Goal: Information Seeking & Learning: Learn about a topic

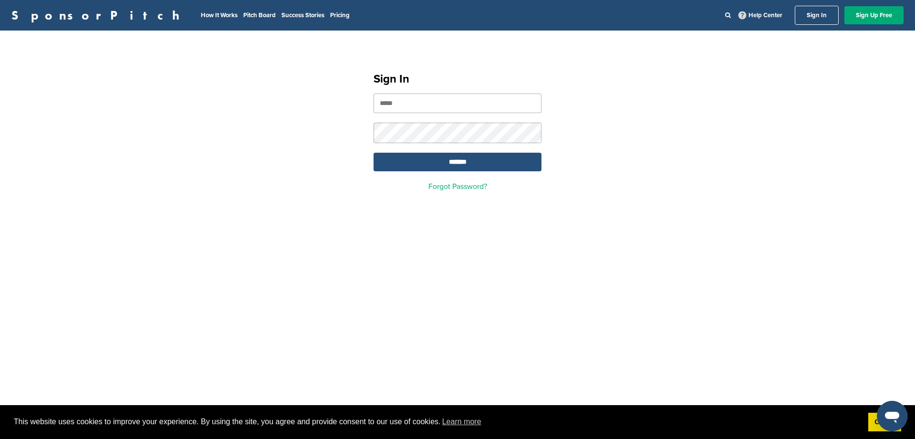
type input "**********"
click at [437, 168] on input "*******" at bounding box center [458, 162] width 168 height 19
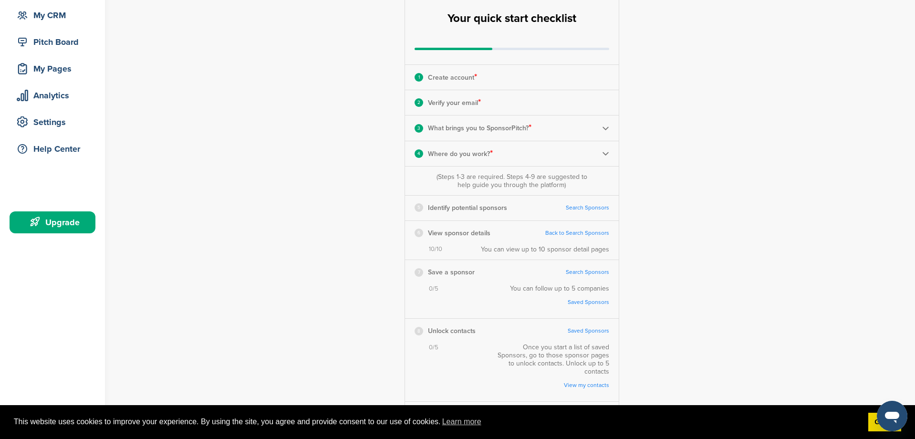
scroll to position [92, 0]
click at [589, 206] on link "Search Sponsors" at bounding box center [587, 206] width 43 height 7
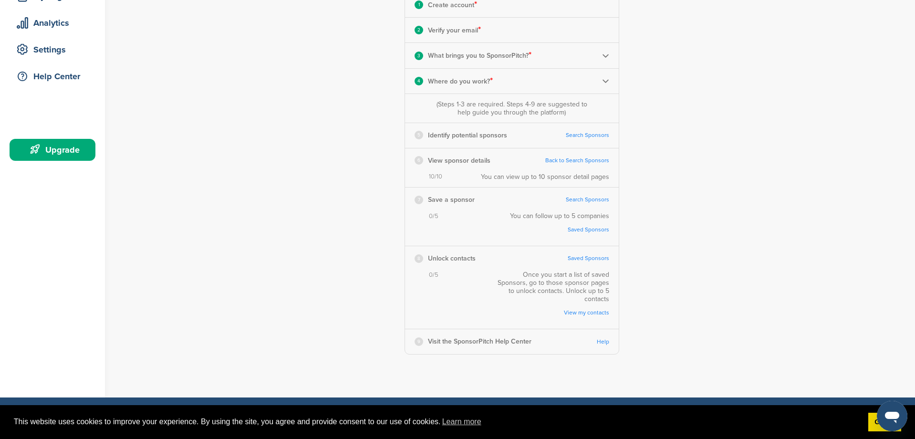
scroll to position [163, 0]
click at [583, 136] on link "Search Sponsors" at bounding box center [587, 135] width 43 height 7
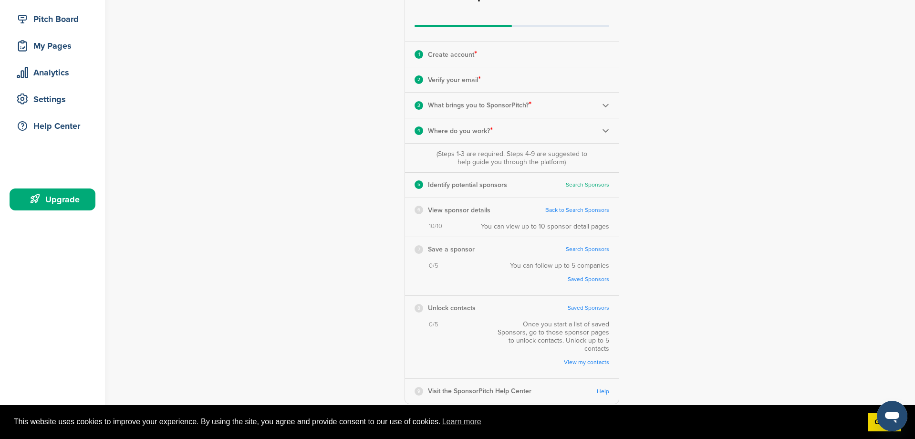
scroll to position [118, 0]
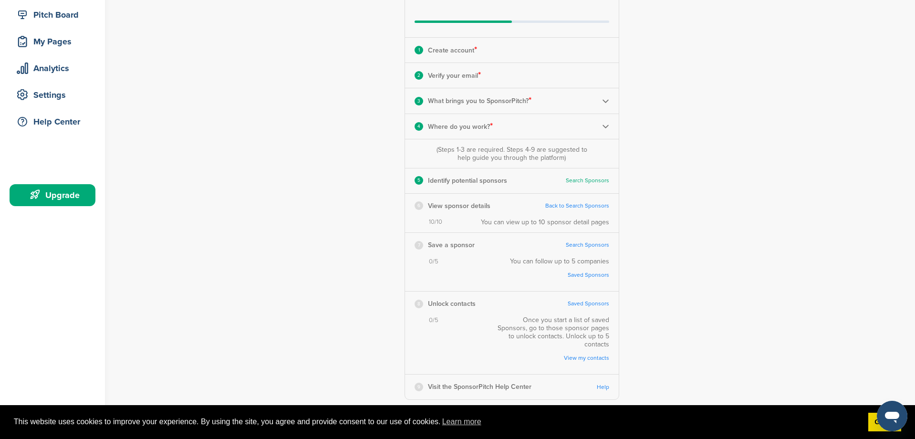
click at [594, 207] on link "Back to Search Sponsors" at bounding box center [578, 205] width 64 height 7
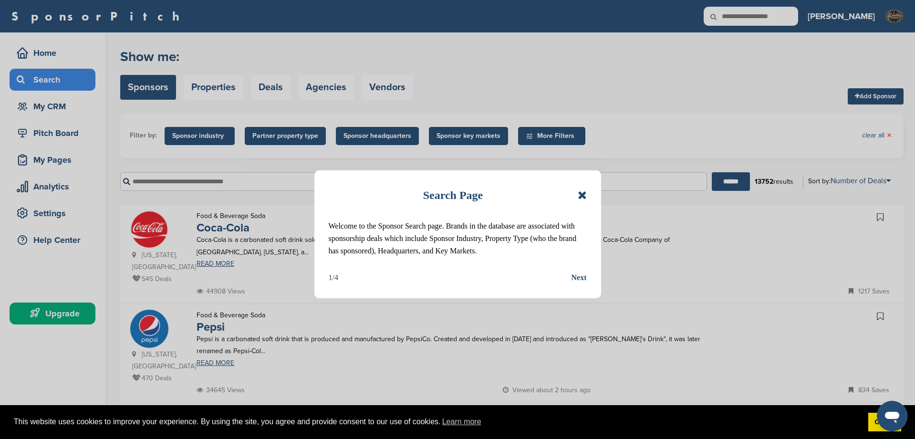
click at [583, 195] on icon at bounding box center [582, 194] width 9 height 11
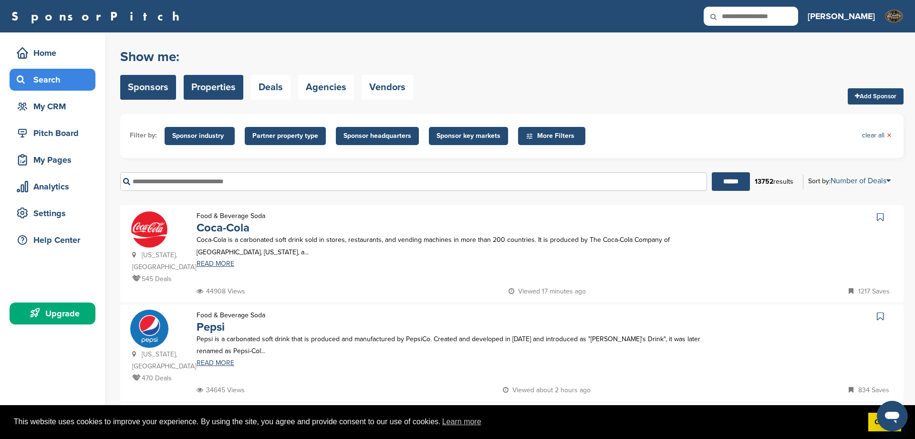
click at [221, 88] on link "Properties" at bounding box center [214, 87] width 60 height 25
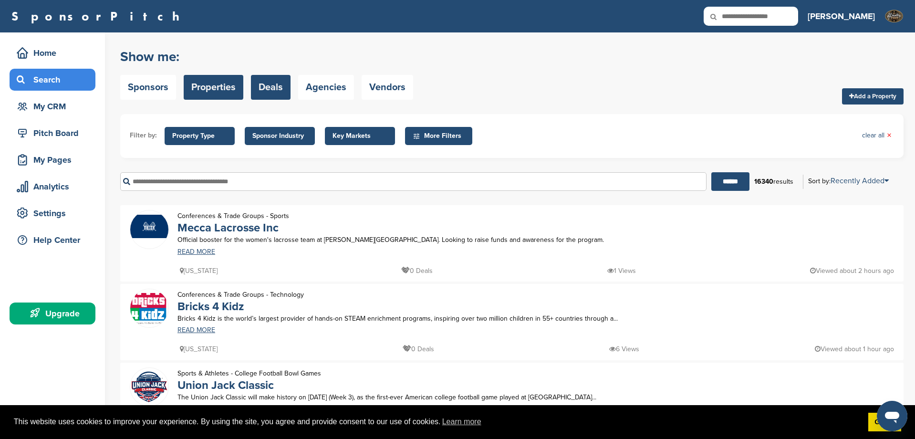
click at [273, 86] on link "Deals" at bounding box center [271, 87] width 40 height 25
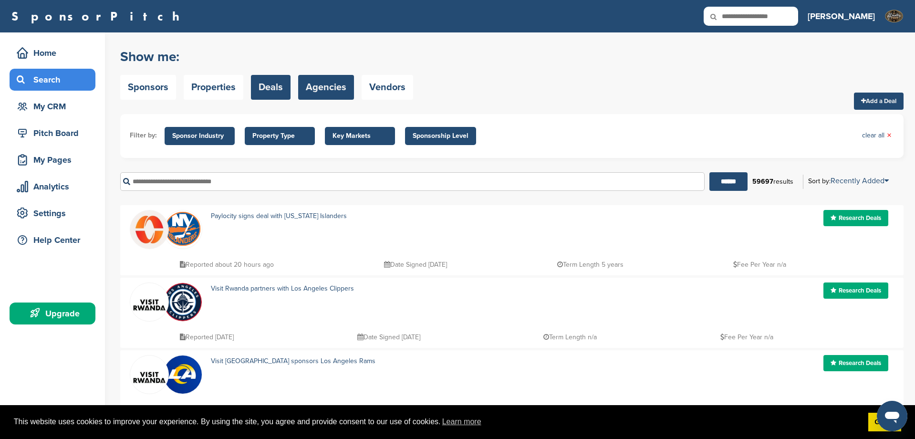
click at [323, 89] on link "Agencies" at bounding box center [326, 87] width 56 height 25
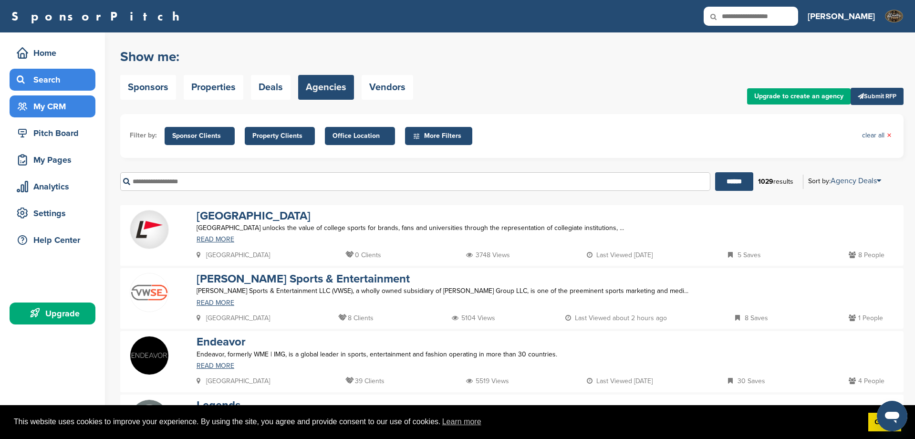
click at [39, 105] on div "My CRM" at bounding box center [54, 106] width 81 height 17
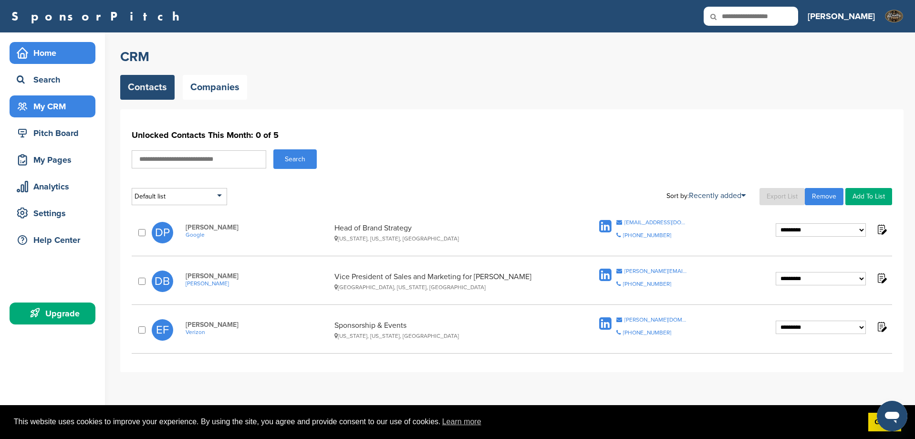
click at [32, 54] on div "Home" at bounding box center [54, 52] width 81 height 17
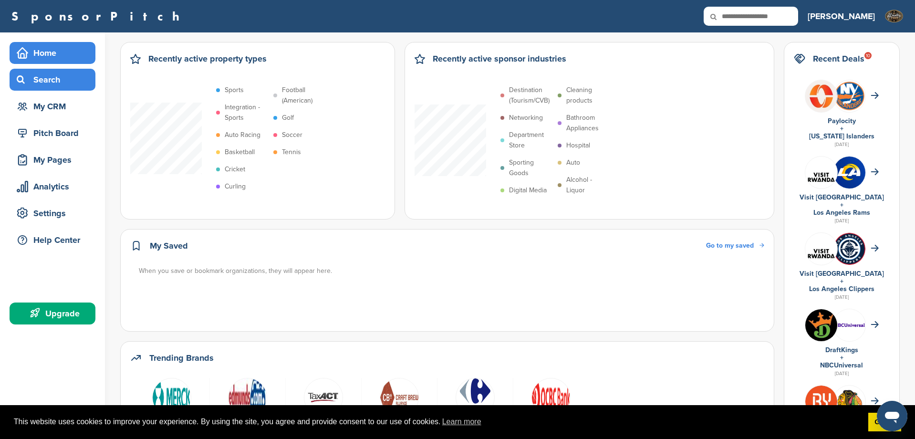
scroll to position [2, 0]
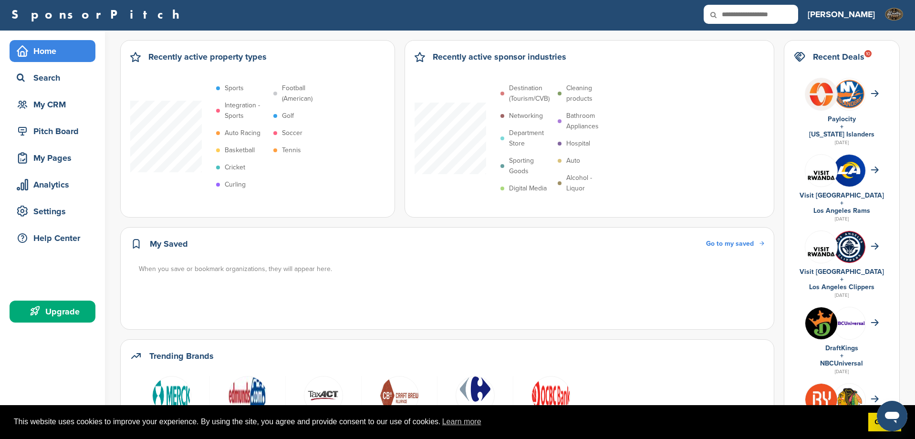
click at [69, 313] on div "Upgrade" at bounding box center [54, 311] width 81 height 17
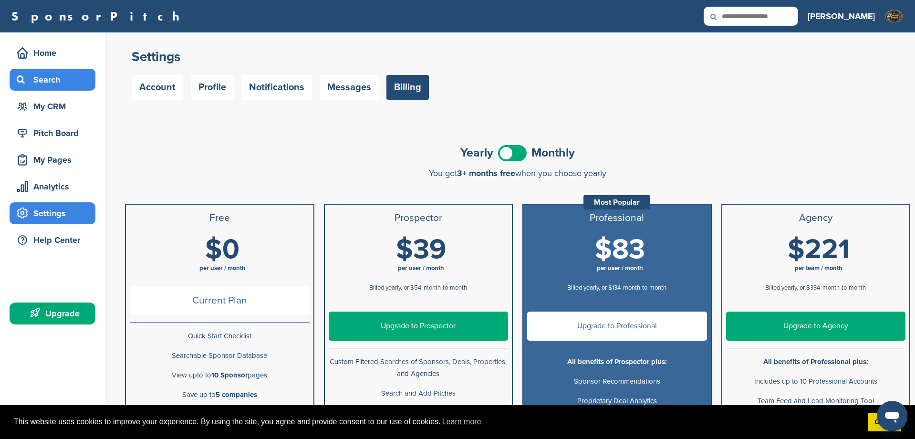
click at [46, 76] on div "Search" at bounding box center [54, 79] width 81 height 17
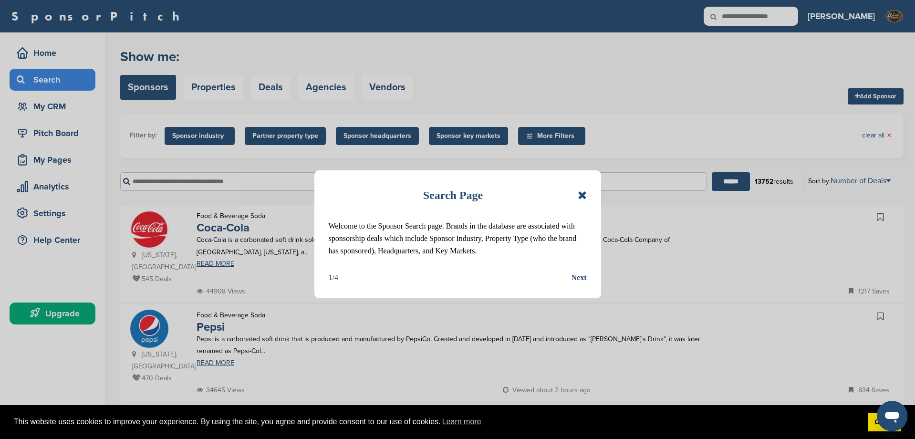
click at [578, 194] on icon at bounding box center [582, 194] width 9 height 11
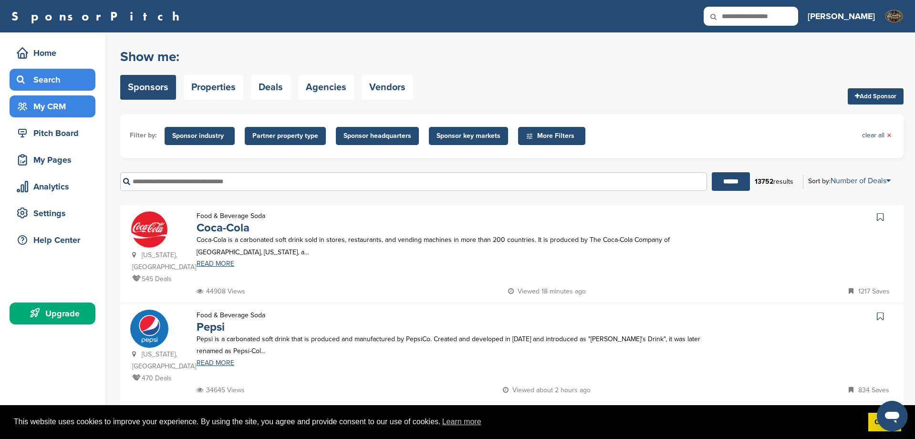
click at [42, 108] on div "My CRM" at bounding box center [54, 106] width 81 height 17
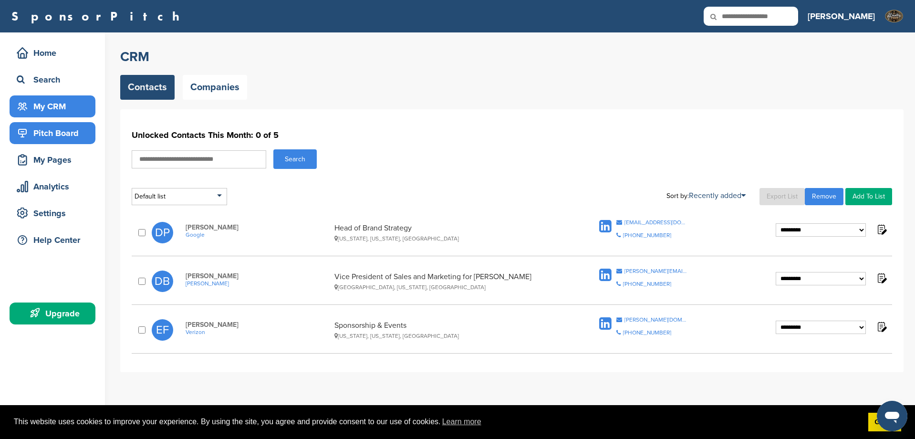
click at [40, 137] on div "Pitch Board" at bounding box center [54, 133] width 81 height 17
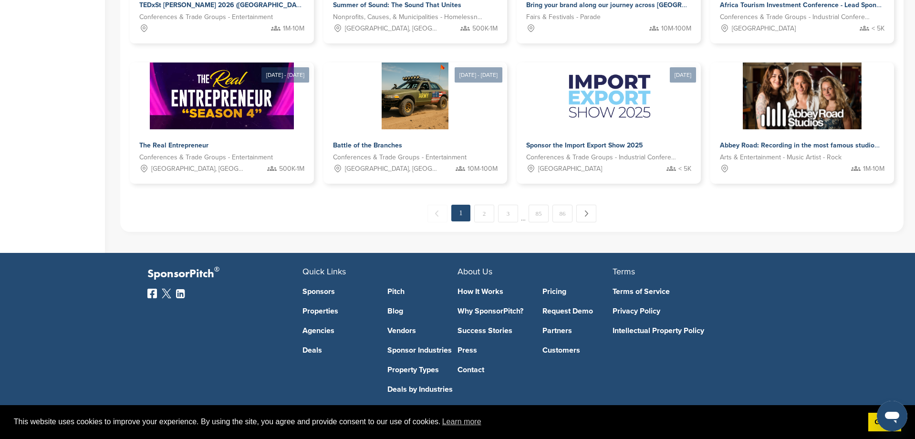
scroll to position [566, 0]
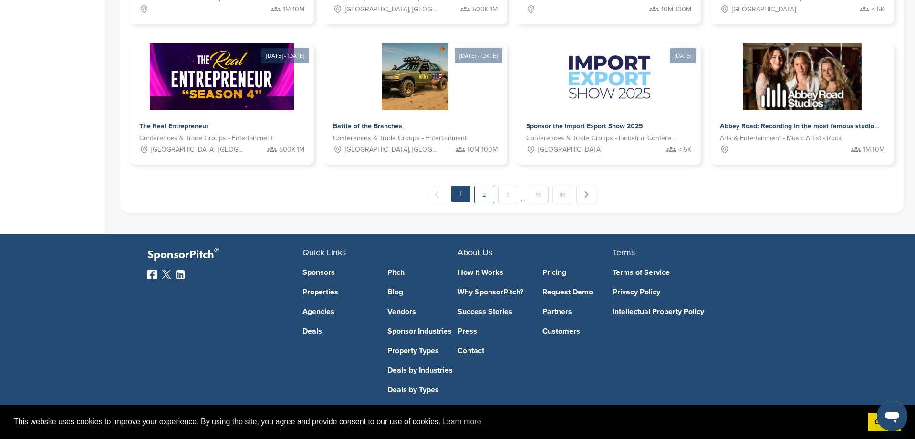
click at [491, 193] on link "2" at bounding box center [484, 195] width 20 height 18
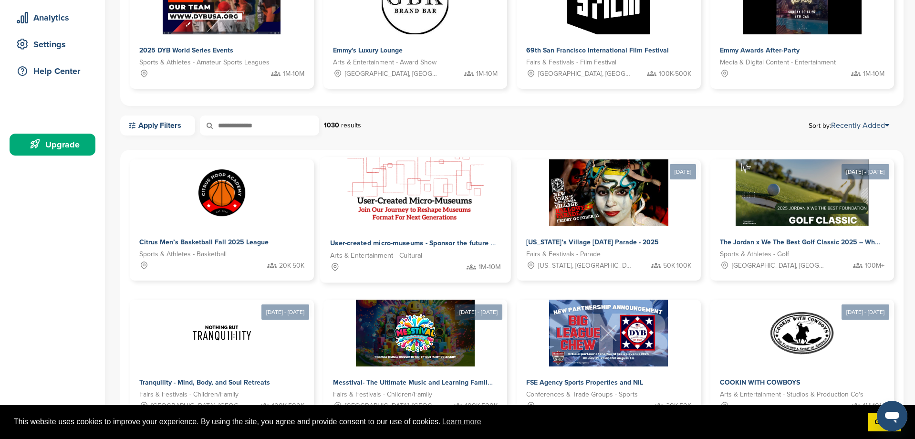
scroll to position [0, 0]
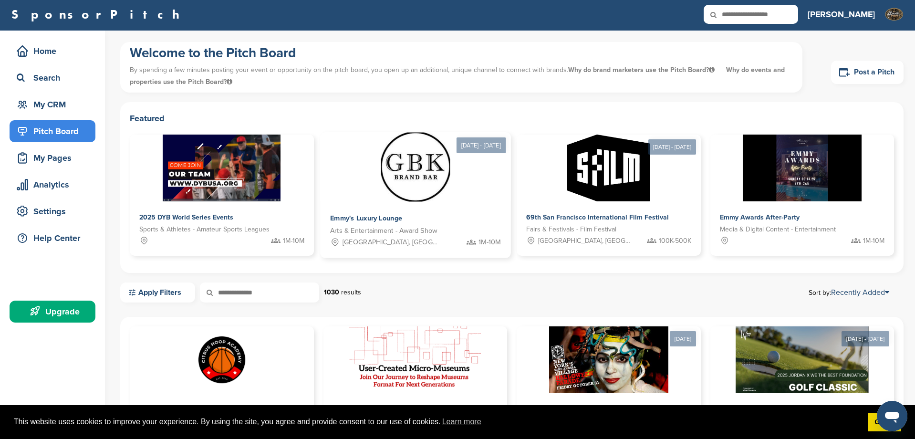
click at [398, 183] on img at bounding box center [415, 167] width 69 height 69
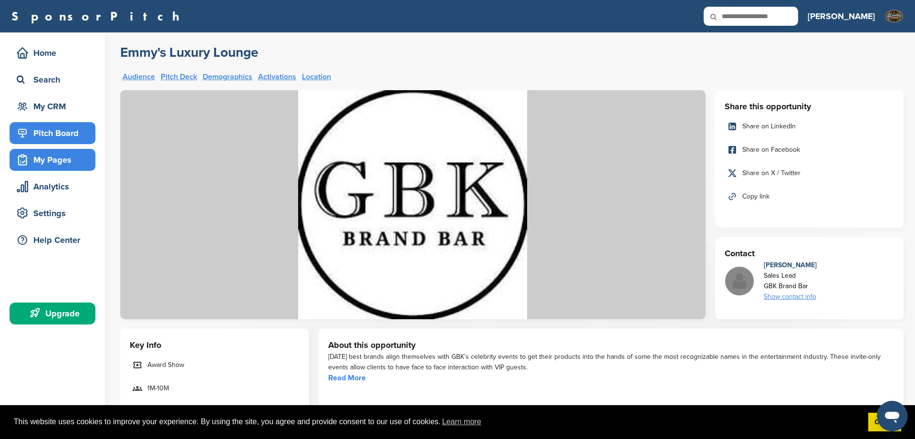
click at [44, 157] on div "My Pages" at bounding box center [54, 159] width 81 height 17
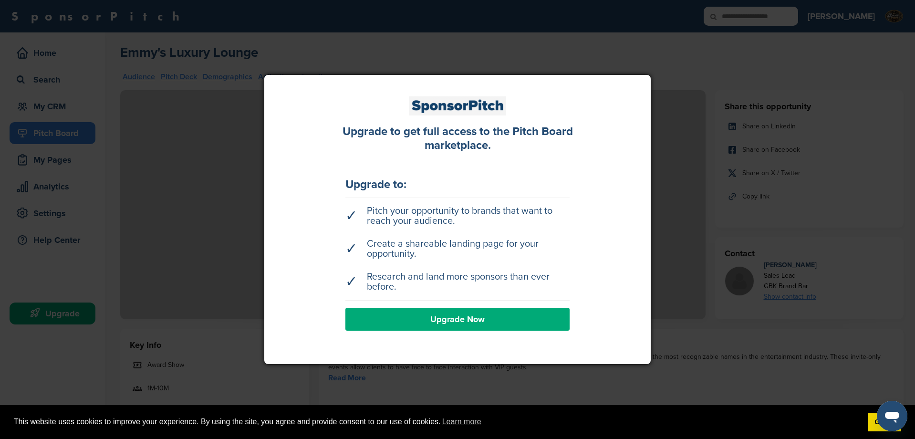
click at [261, 90] on div at bounding box center [457, 219] width 915 height 439
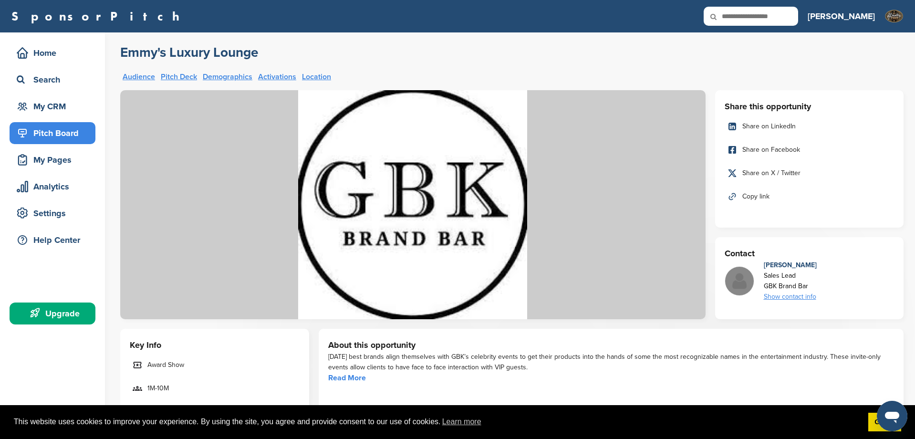
click at [73, 131] on div "Pitch Board" at bounding box center [54, 133] width 81 height 17
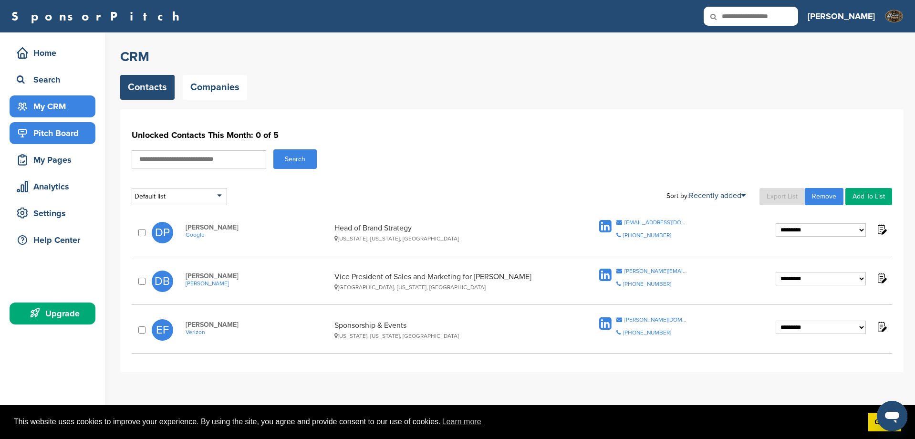
click at [44, 131] on div "Pitch Board" at bounding box center [54, 133] width 81 height 17
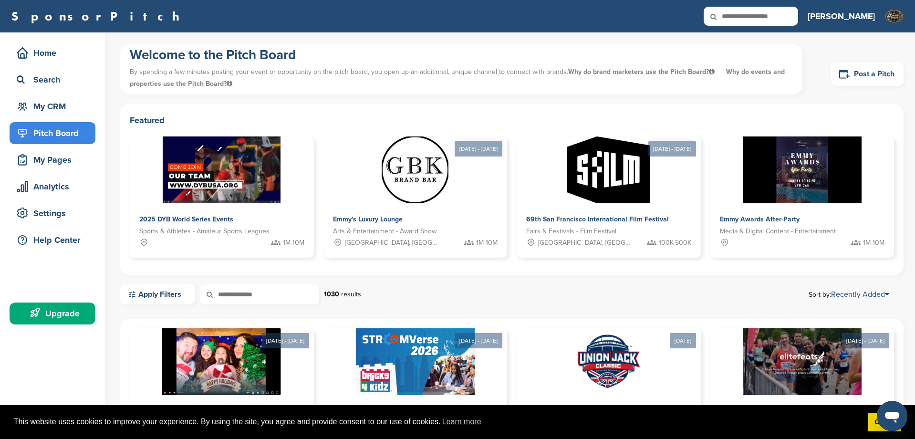
click at [58, 321] on div "Upgrade" at bounding box center [54, 313] width 81 height 17
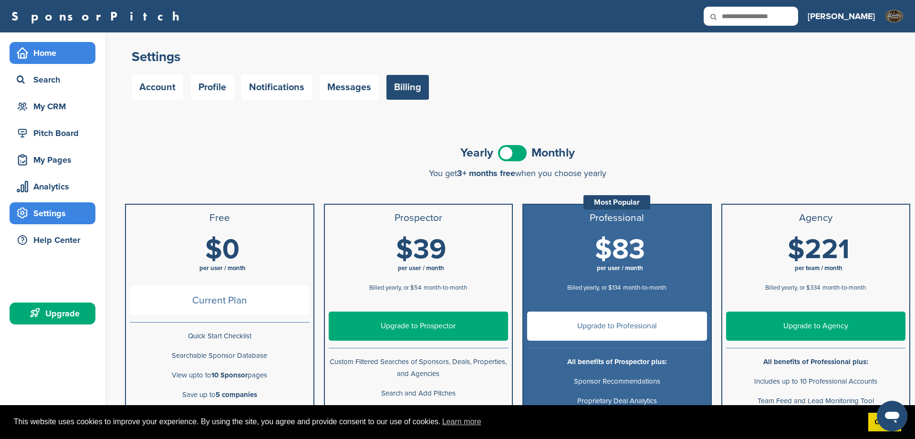
click at [51, 51] on div "Home" at bounding box center [54, 52] width 81 height 17
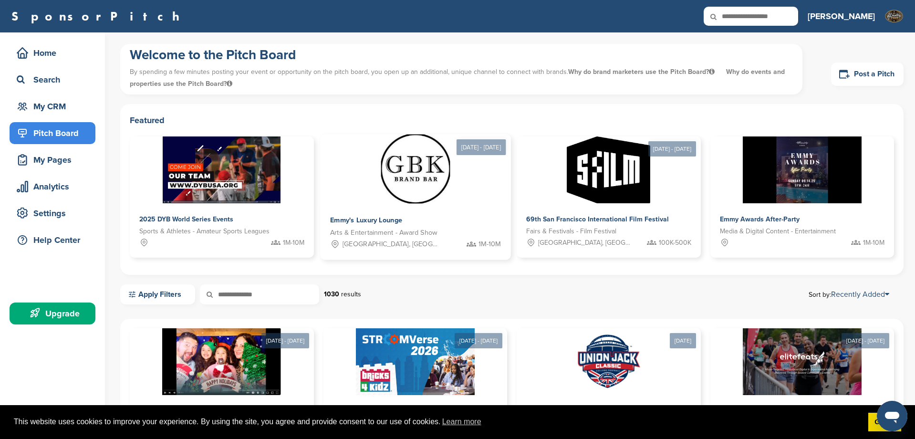
click at [377, 168] on div at bounding box center [415, 169] width 190 height 69
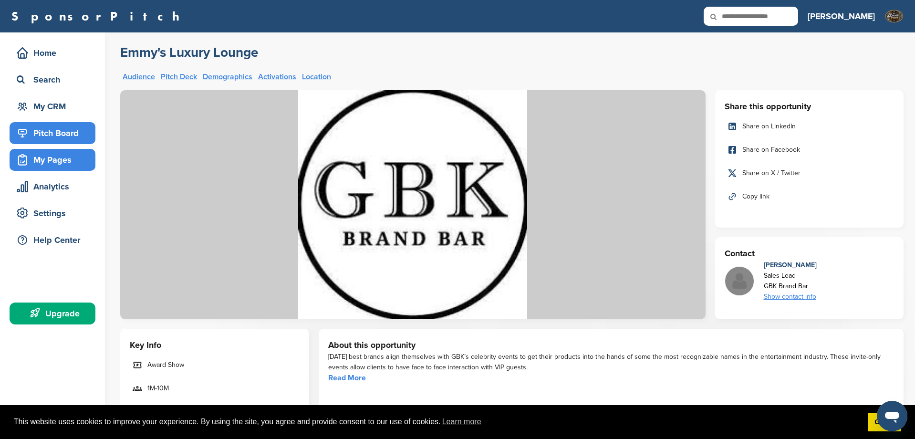
click at [62, 159] on div "My Pages" at bounding box center [54, 159] width 81 height 17
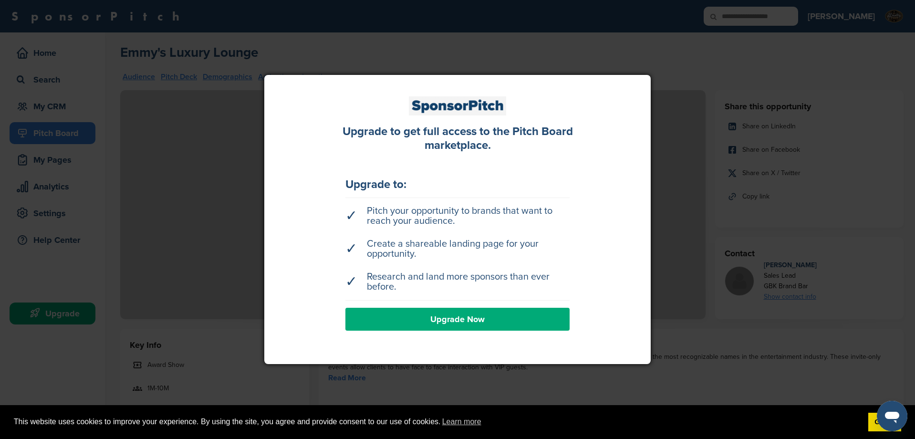
click at [462, 318] on link "Upgrade Now" at bounding box center [458, 319] width 224 height 23
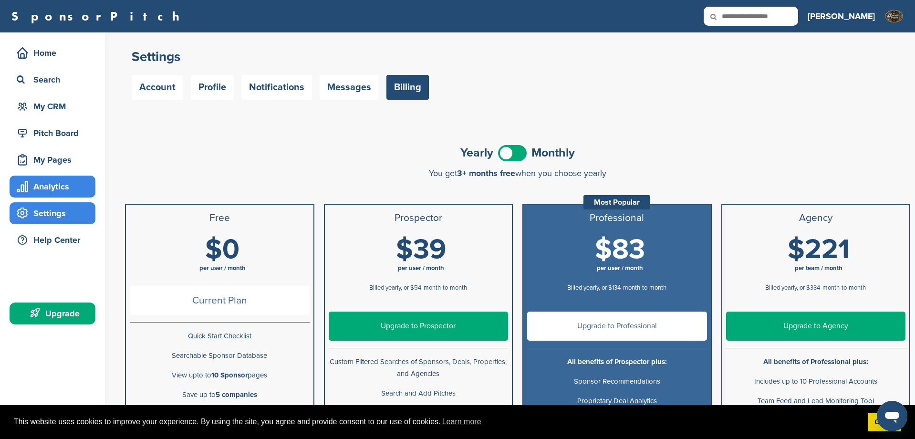
click at [48, 192] on div "Analytics" at bounding box center [54, 186] width 81 height 17
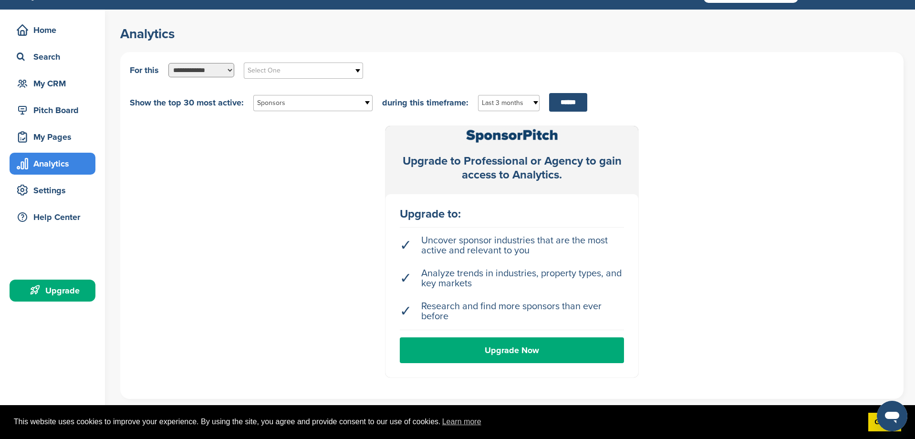
scroll to position [20, 0]
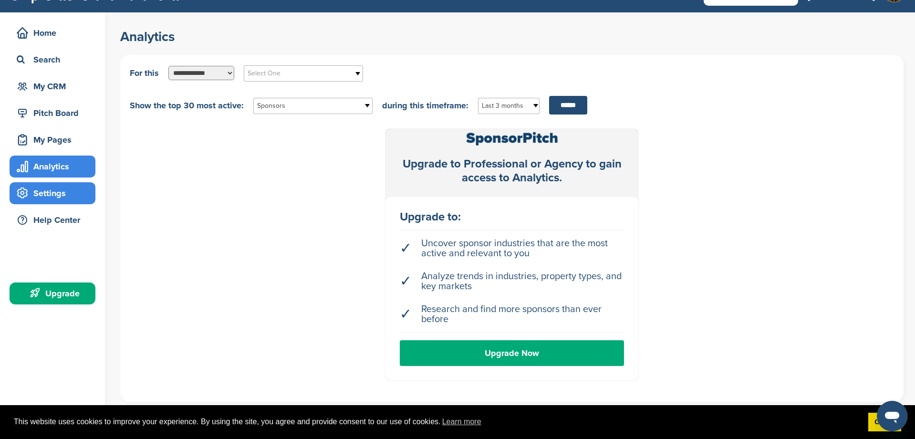
click at [51, 196] on div "Settings" at bounding box center [54, 193] width 81 height 17
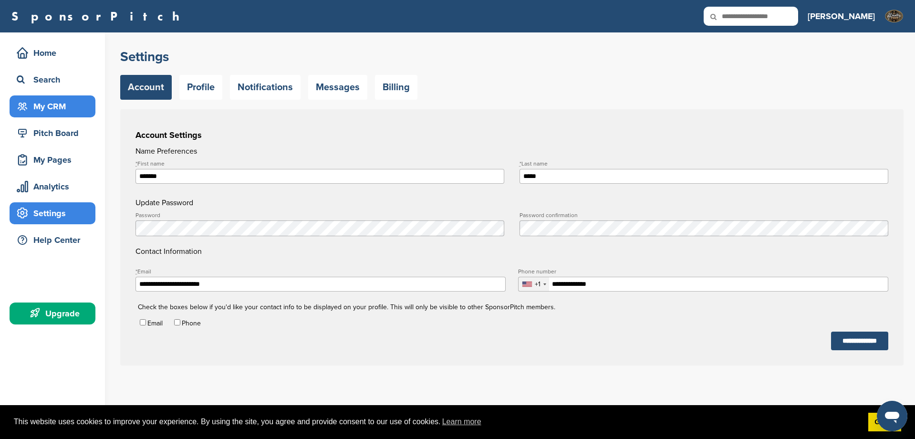
click at [39, 105] on div "My CRM" at bounding box center [54, 106] width 81 height 17
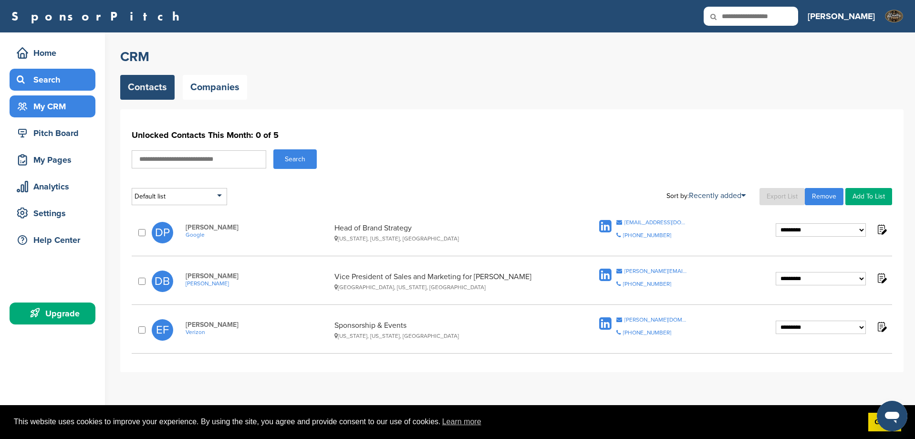
click at [54, 81] on div "Search" at bounding box center [54, 79] width 81 height 17
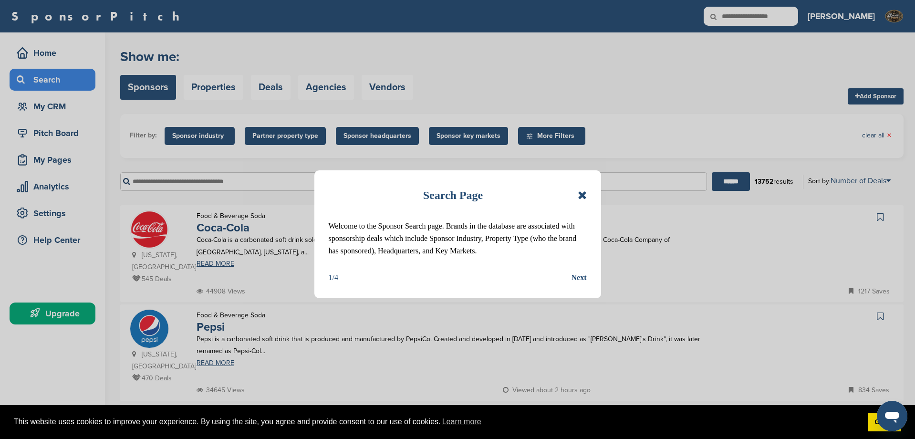
click at [584, 194] on icon at bounding box center [582, 194] width 9 height 11
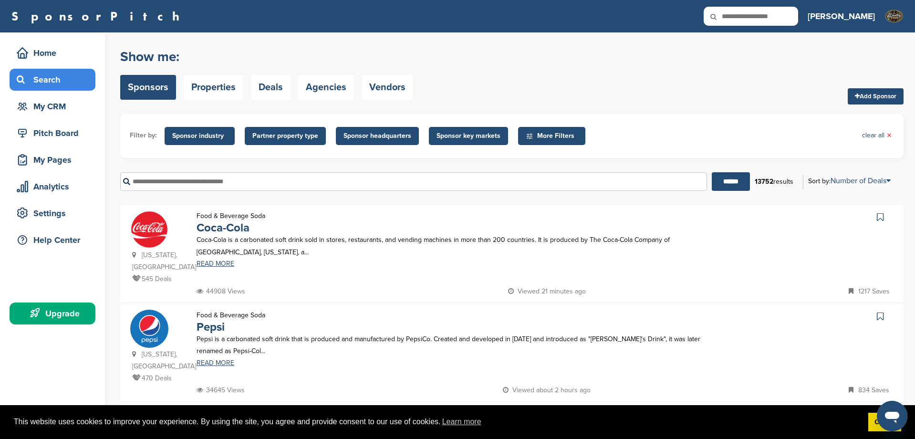
click at [736, 12] on icon at bounding box center [720, 17] width 32 height 20
click at [736, 16] on icon at bounding box center [720, 17] width 32 height 20
click at [784, 25] on input "text" at bounding box center [751, 16] width 95 height 19
type input "**********"
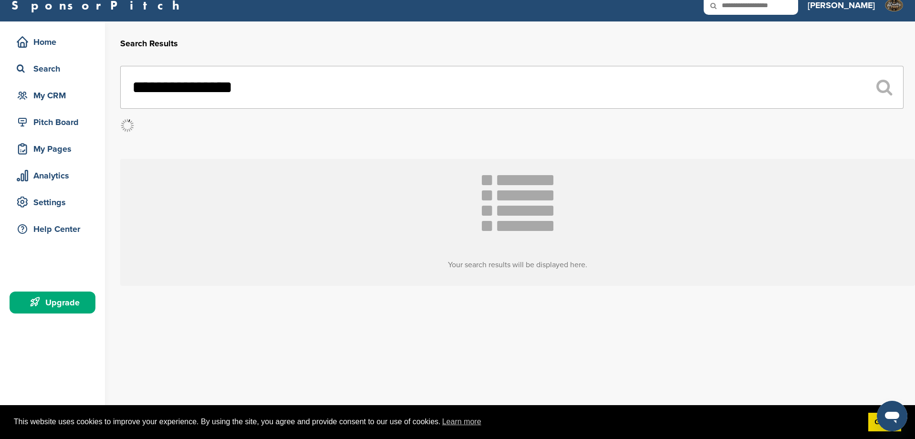
scroll to position [19, 0]
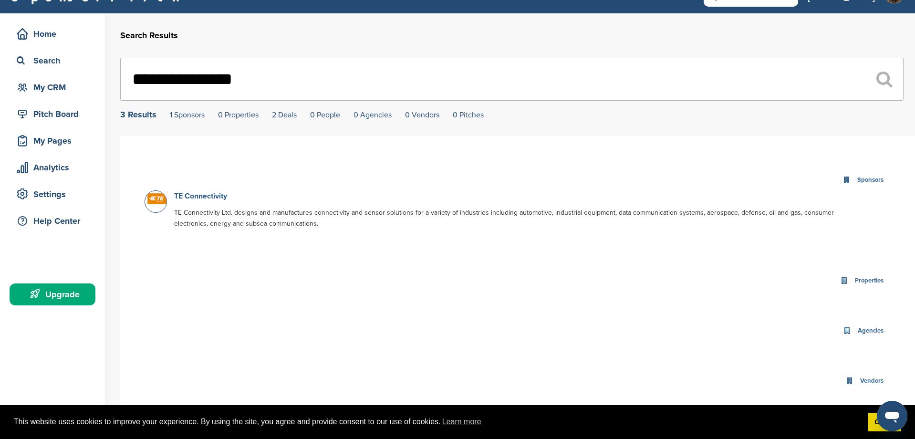
click at [204, 196] on link "TE Connectivity" at bounding box center [200, 196] width 53 height 10
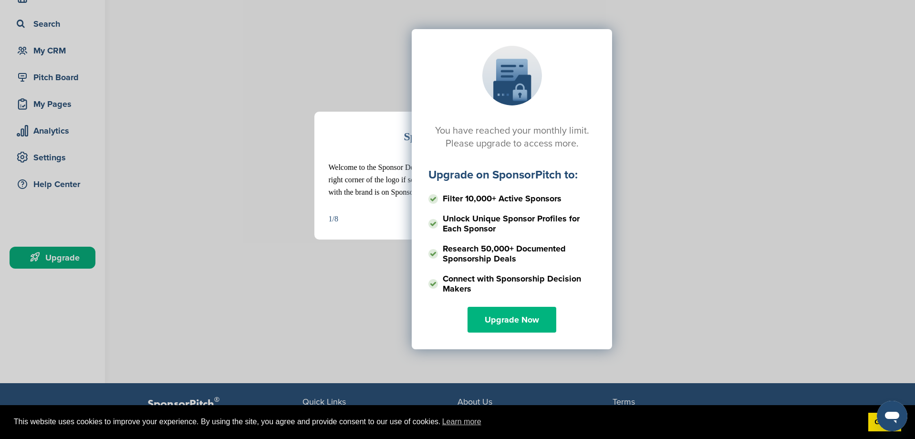
scroll to position [59, 0]
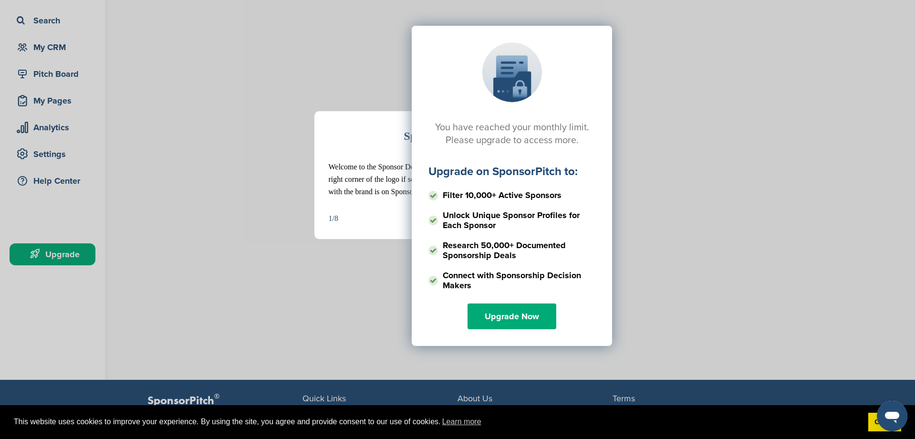
click at [362, 80] on div "You have reached your monthly limit. Please upgrade to access more. Upgrade on …" at bounding box center [512, 121] width 784 height 239
drag, startPoint x: 360, startPoint y: 100, endPoint x: 359, endPoint y: 107, distance: 7.2
click at [360, 102] on div "You have reached your monthly limit. Please upgrade to access more. Upgrade on …" at bounding box center [512, 121] width 784 height 239
click at [349, 168] on div "You have reached your monthly limit. Please upgrade to access more. Upgrade on …" at bounding box center [512, 121] width 784 height 239
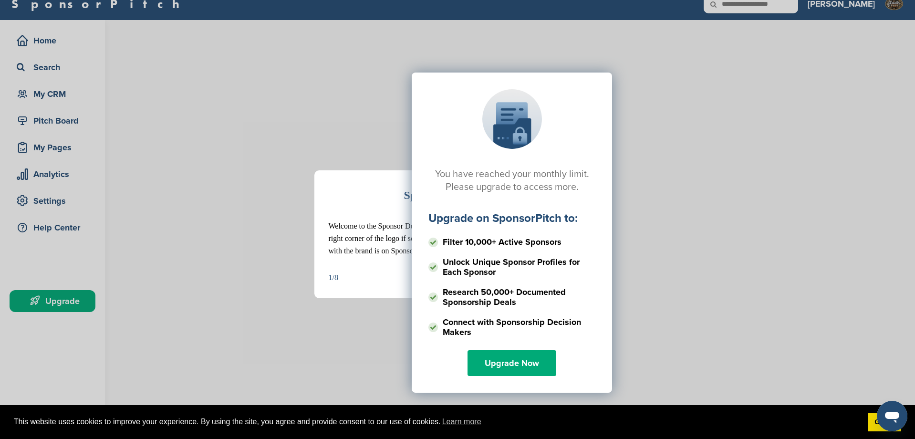
scroll to position [17, 0]
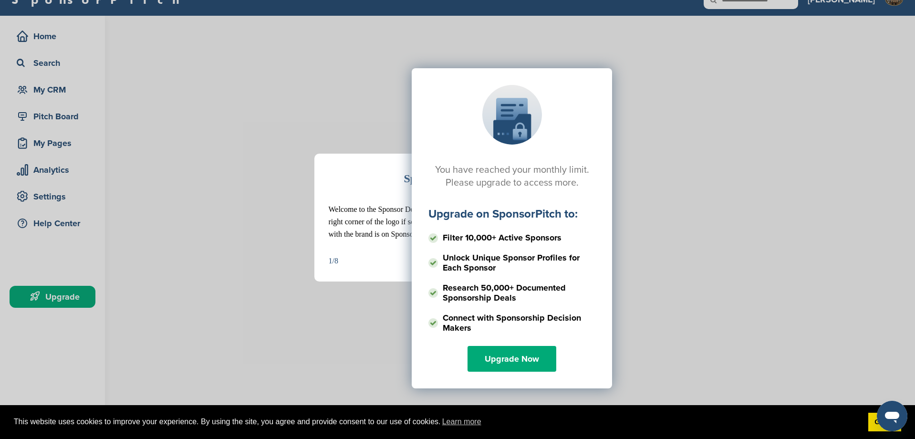
click at [336, 210] on div "You have reached your monthly limit. Please upgrade to access more. Upgrade on …" at bounding box center [512, 163] width 784 height 239
click at [501, 230] on li "Filter 10,000+ Active Sponsors" at bounding box center [512, 238] width 167 height 17
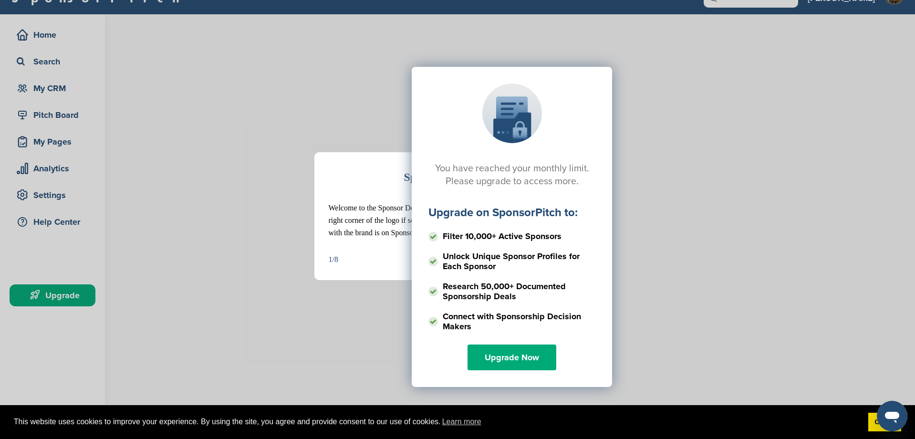
scroll to position [17, 0]
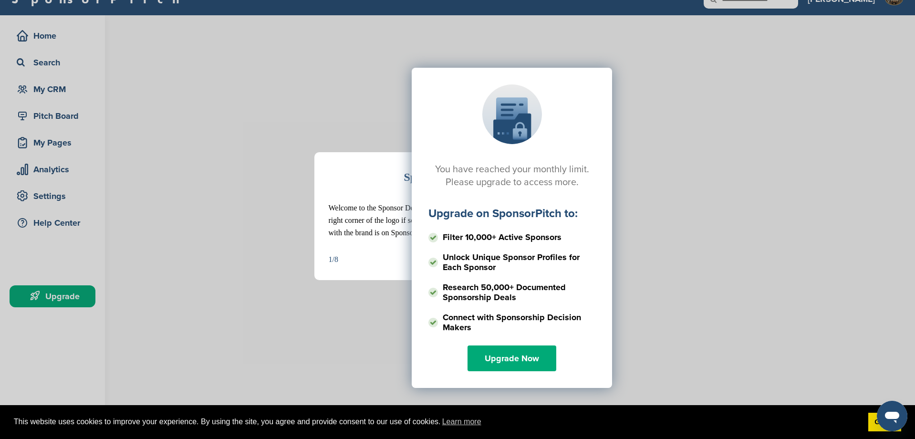
drag, startPoint x: 133, startPoint y: 74, endPoint x: 138, endPoint y: 68, distance: 8.1
click at [136, 72] on div "You have reached your monthly limit. Please upgrade to access more. Upgrade on …" at bounding box center [512, 163] width 784 height 239
click at [61, 28] on div "Sponsor Detail Page Welcome to the Sponsor Detail page. You might see a green c…" at bounding box center [457, 219] width 915 height 439
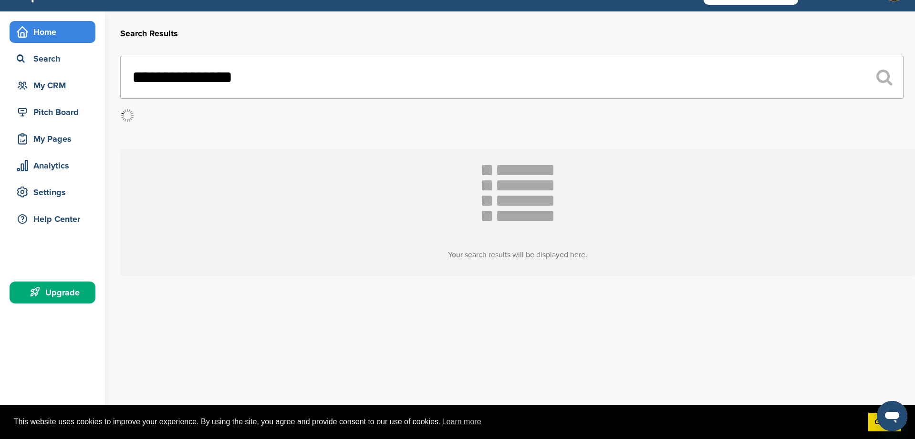
click at [37, 37] on div "Home" at bounding box center [54, 31] width 81 height 17
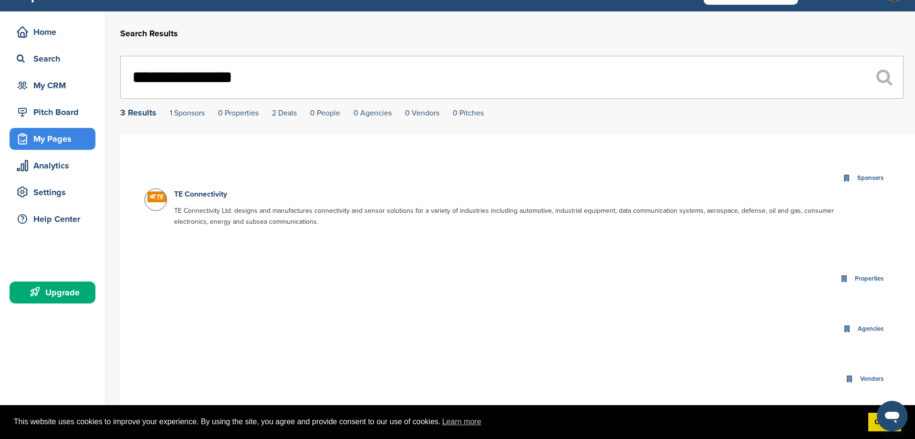
click at [55, 143] on div "My Pages" at bounding box center [54, 138] width 81 height 17
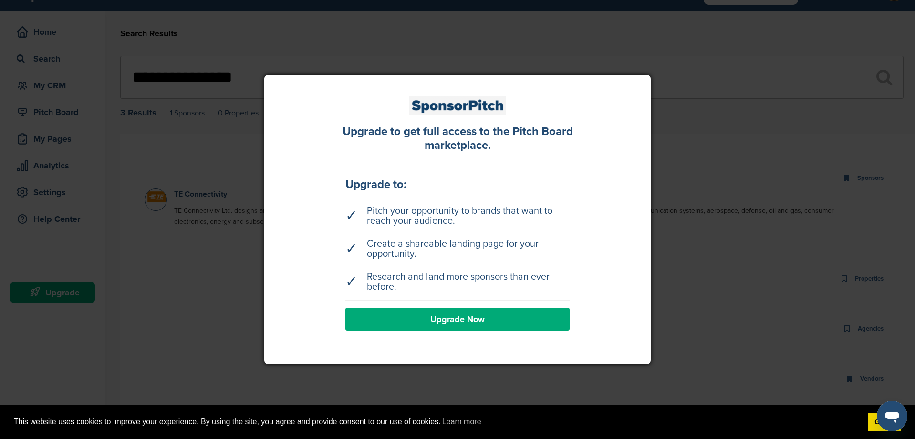
click at [329, 48] on div at bounding box center [457, 219] width 915 height 439
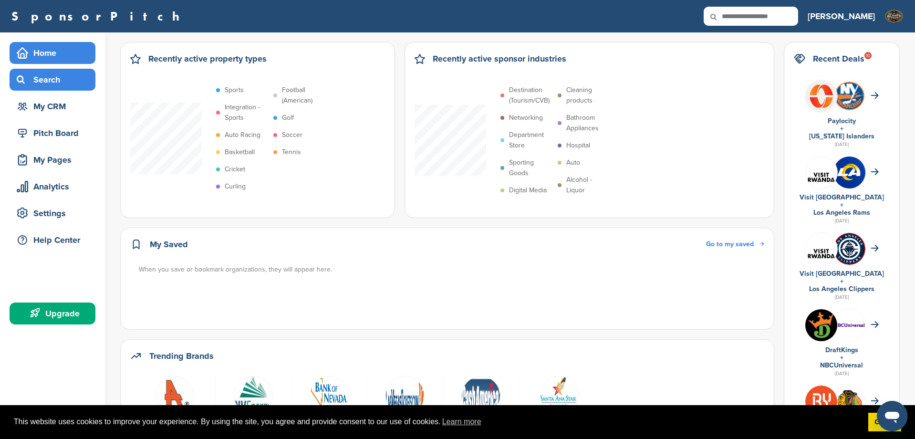
click at [49, 79] on div "Search" at bounding box center [54, 79] width 81 height 17
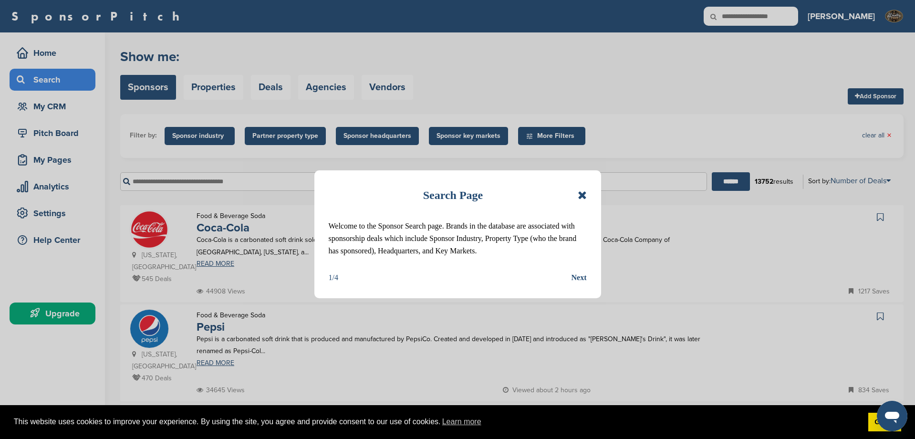
click at [581, 276] on div "Next" at bounding box center [579, 278] width 15 height 12
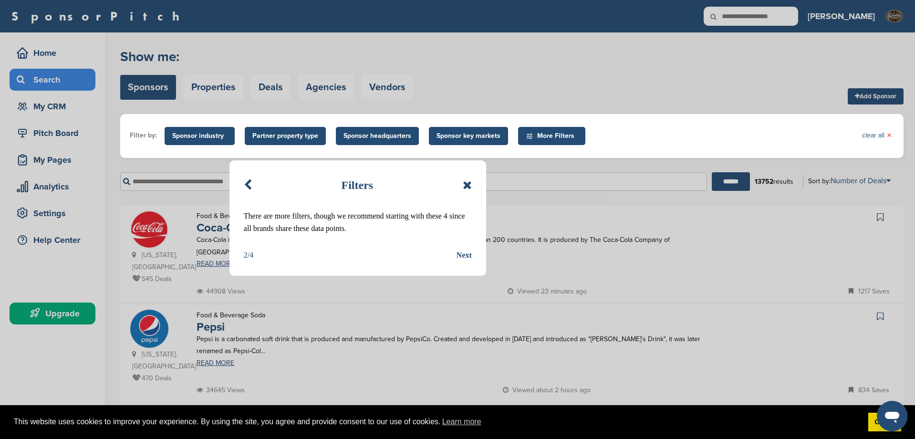
click at [476, 184] on div "Filters There are more filters, though we recommend starting with these 4 since…" at bounding box center [358, 218] width 257 height 116
click at [469, 185] on icon at bounding box center [467, 184] width 9 height 11
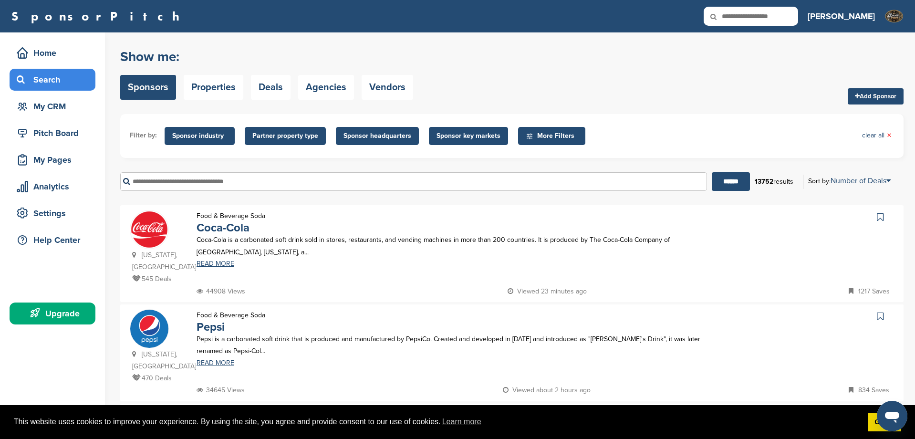
click at [302, 184] on input "text" at bounding box center [413, 181] width 587 height 19
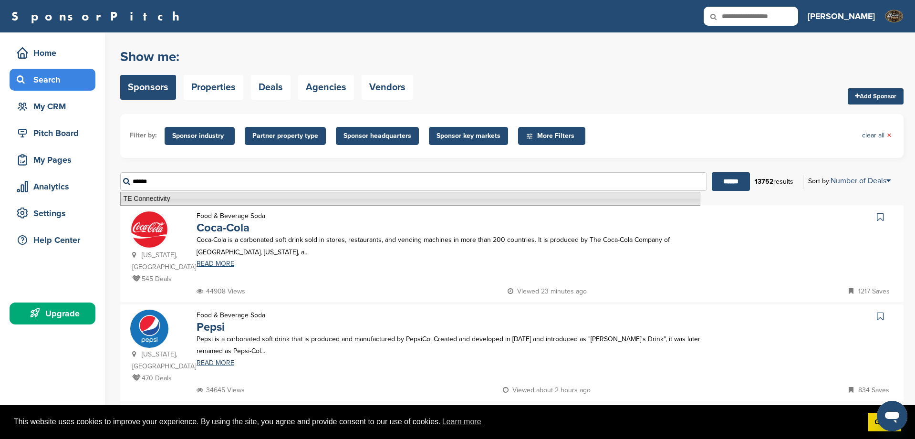
click at [220, 199] on li "TE Connectivity" at bounding box center [410, 199] width 580 height 14
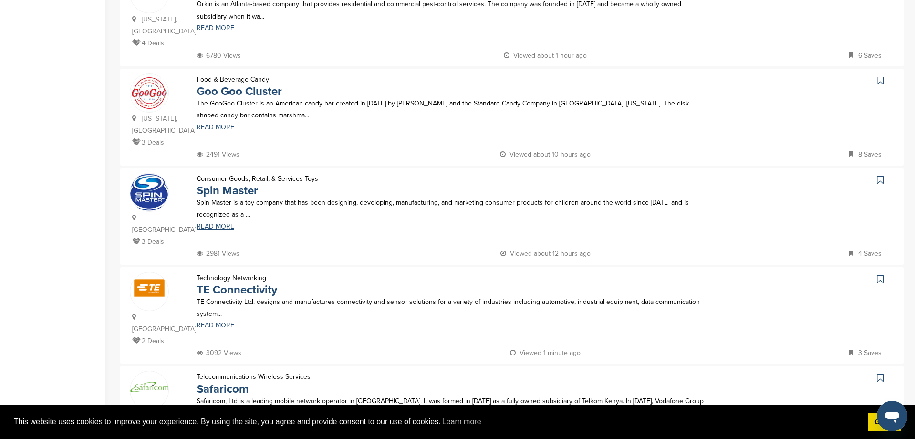
scroll to position [735, 0]
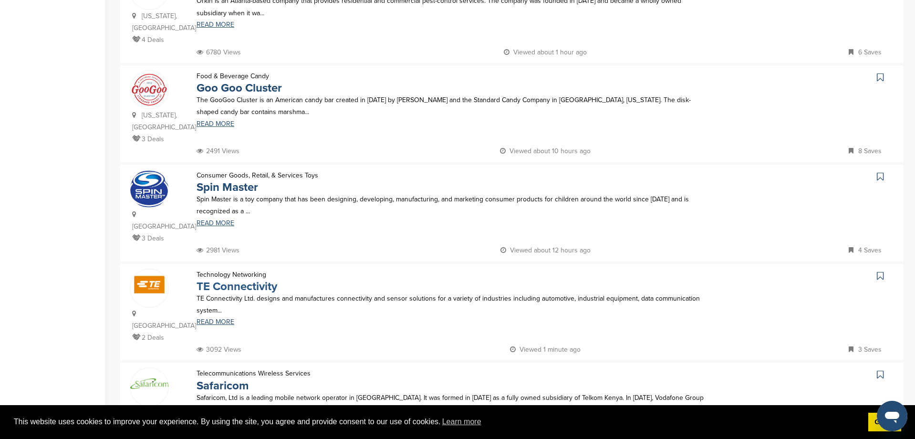
type input "**********"
click at [225, 280] on link "TE Connectivity" at bounding box center [237, 287] width 81 height 14
click at [210, 318] on link "READ MORE" at bounding box center [453, 321] width 512 height 7
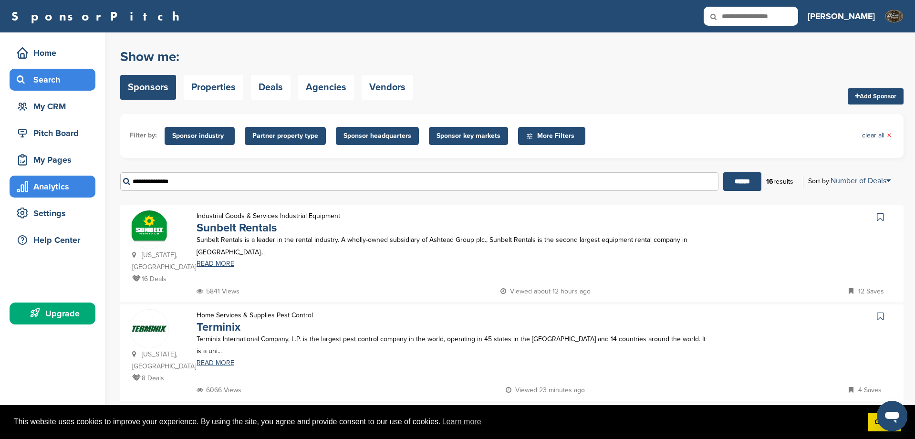
scroll to position [0, 0]
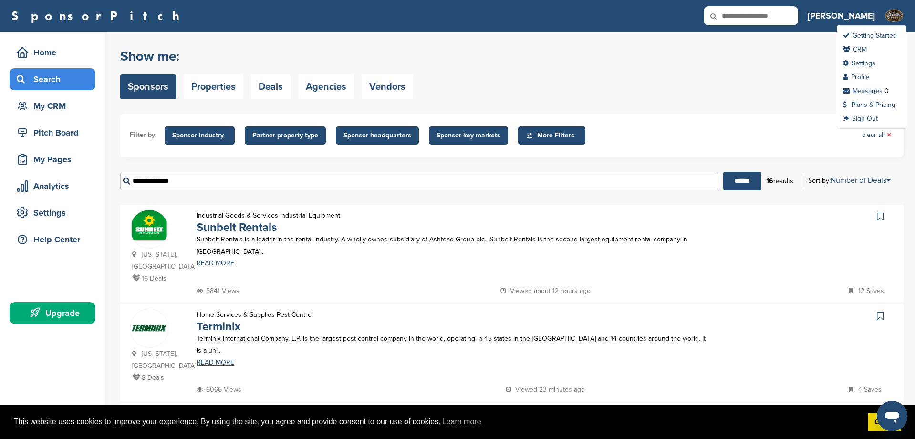
click at [895, 13] on img at bounding box center [894, 15] width 19 height 19
click at [863, 21] on h3 "[PERSON_NAME]" at bounding box center [841, 15] width 67 height 13
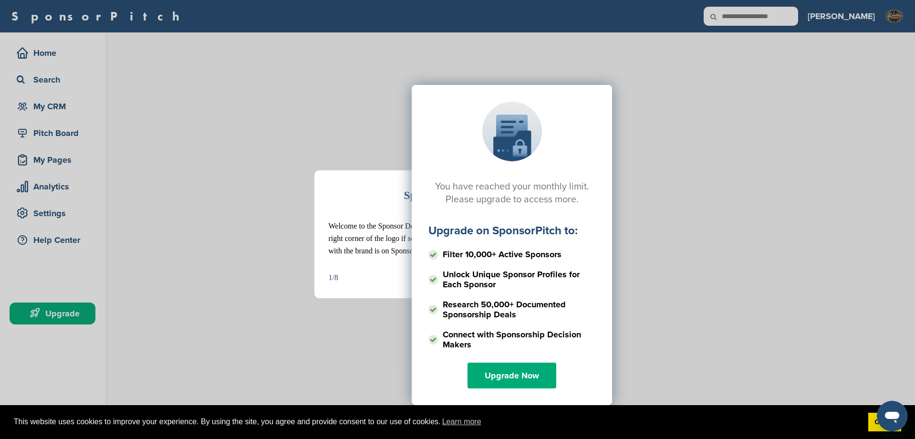
click at [36, 49] on div "Sponsor Detail Page Welcome to the Sponsor Detail page. You might see a green c…" at bounding box center [457, 219] width 915 height 439
drag, startPoint x: 62, startPoint y: 50, endPoint x: 147, endPoint y: 49, distance: 85.4
click at [93, 49] on div "Sponsor Detail Page Welcome to the Sponsor Detail page. You might see a green c…" at bounding box center [457, 219] width 915 height 439
click at [779, 127] on div "You have reached your monthly limit. Please upgrade to access more. Upgrade on …" at bounding box center [512, 180] width 784 height 239
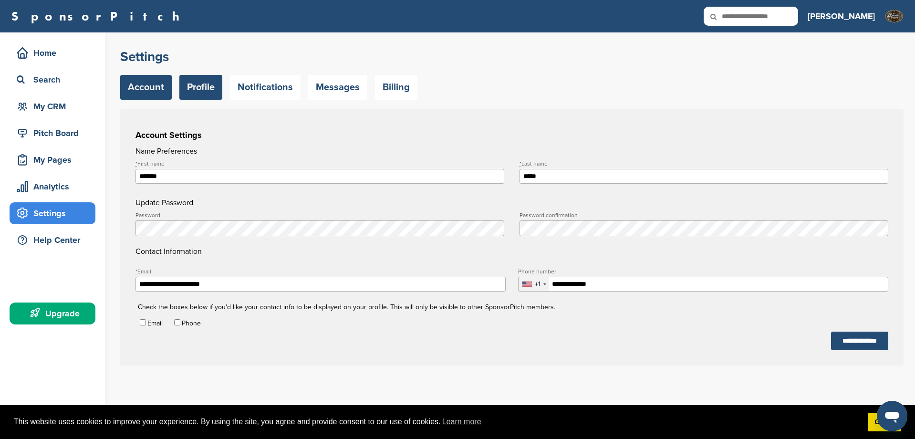
click at [200, 93] on link "Profile" at bounding box center [200, 87] width 43 height 25
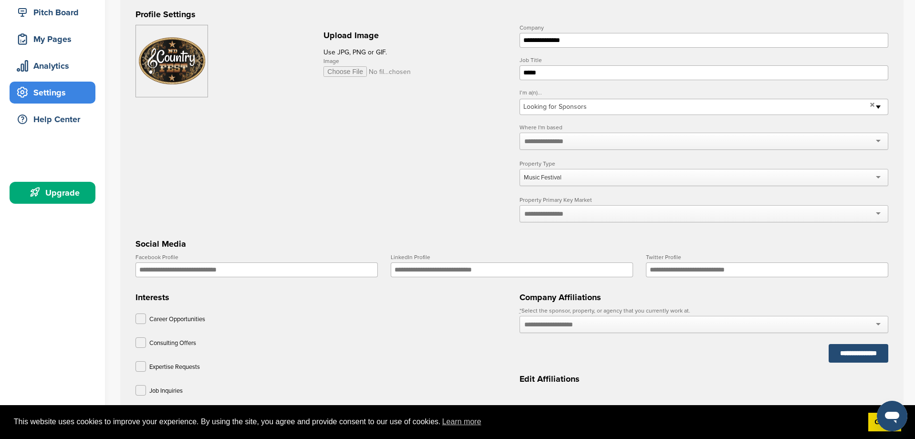
scroll to position [130, 0]
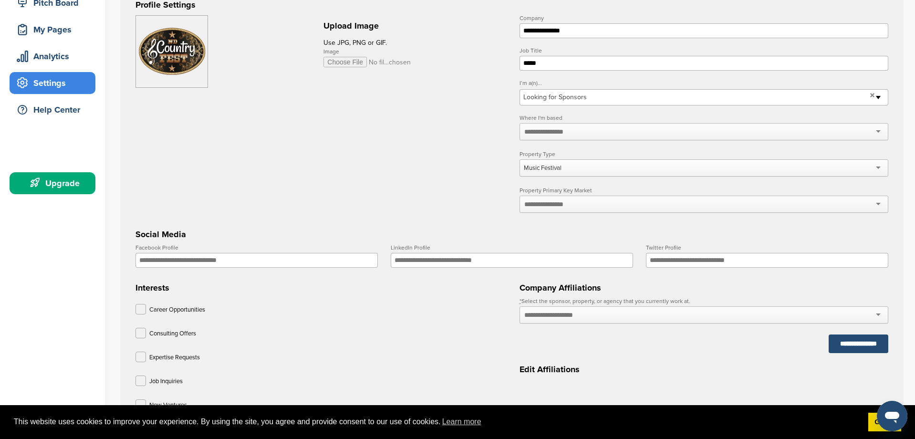
click at [530, 132] on input "text" at bounding box center [550, 131] width 51 height 9
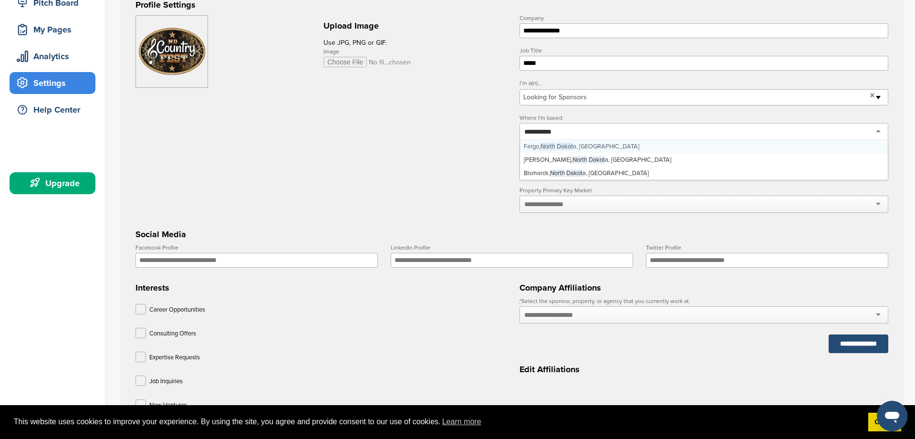
type input "**********"
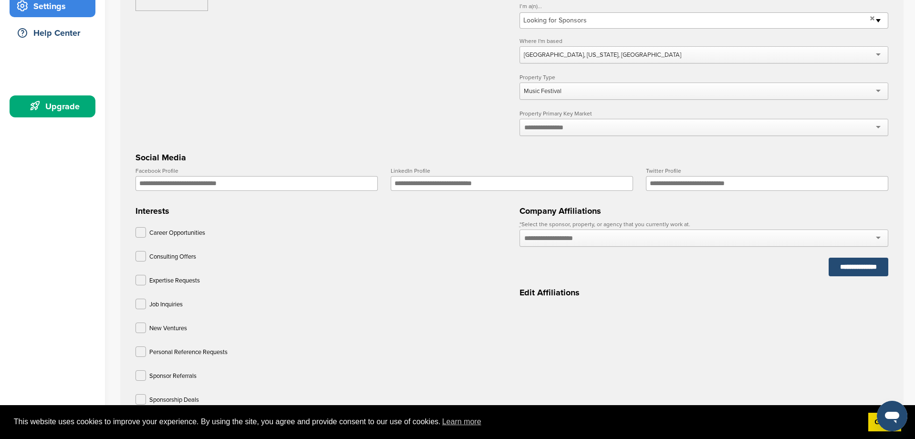
scroll to position [209, 0]
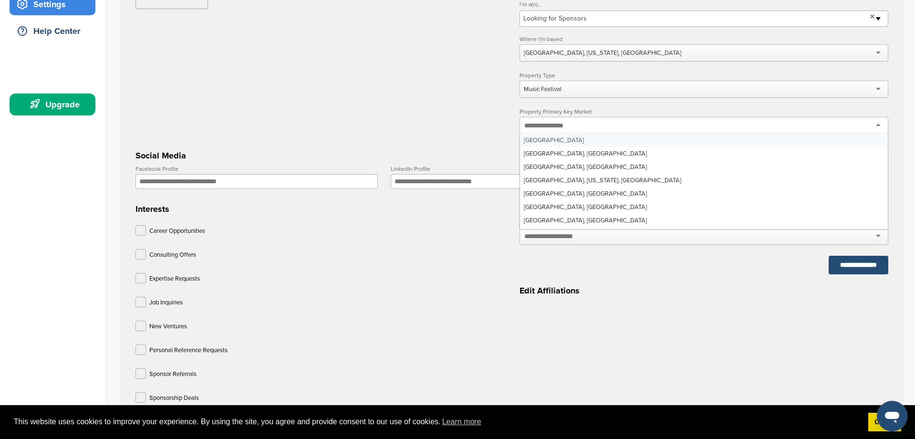
click at [544, 128] on input "text" at bounding box center [550, 125] width 51 height 9
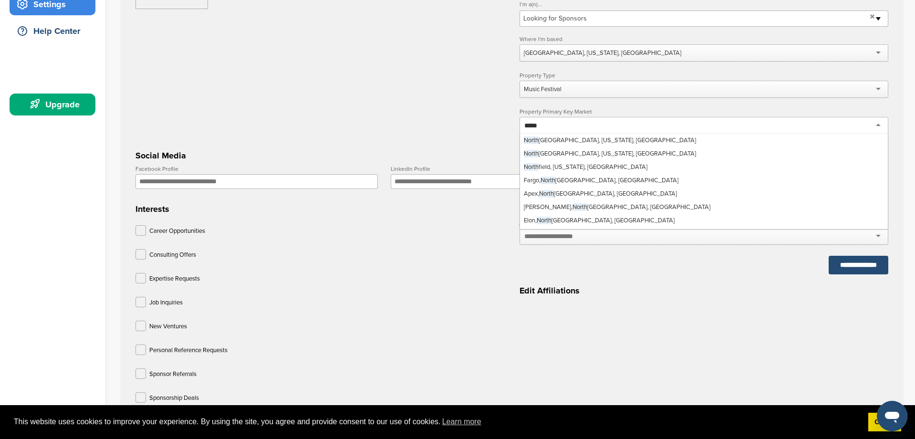
scroll to position [0, 0]
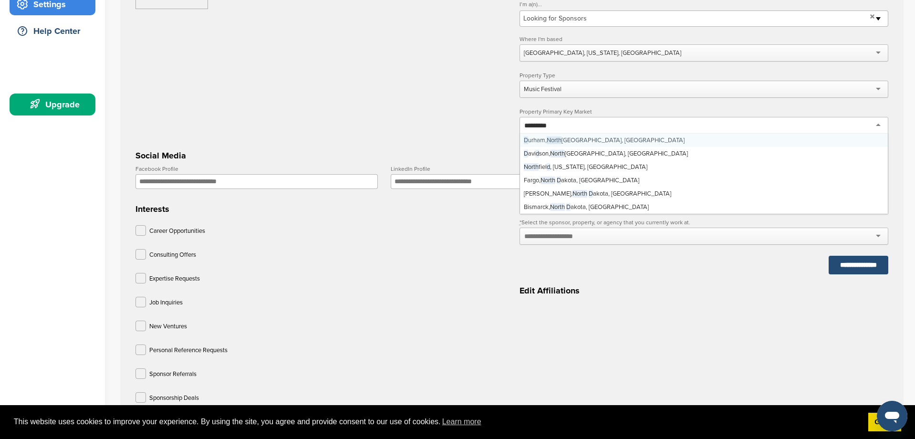
type input "**********"
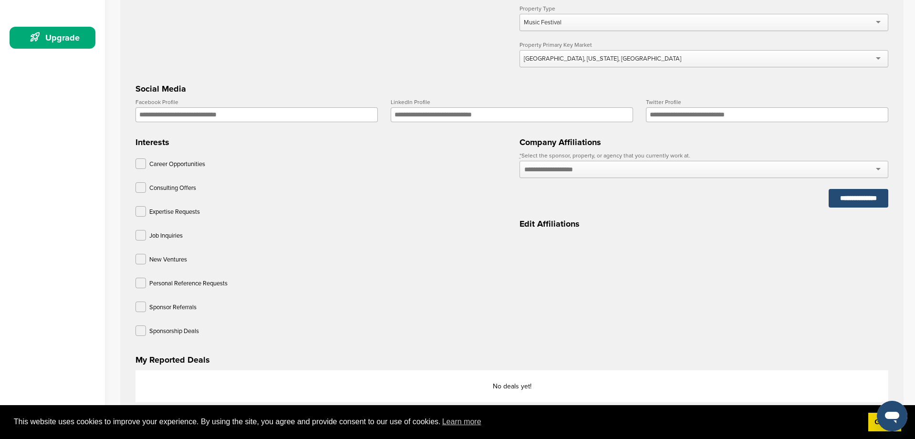
scroll to position [279, 0]
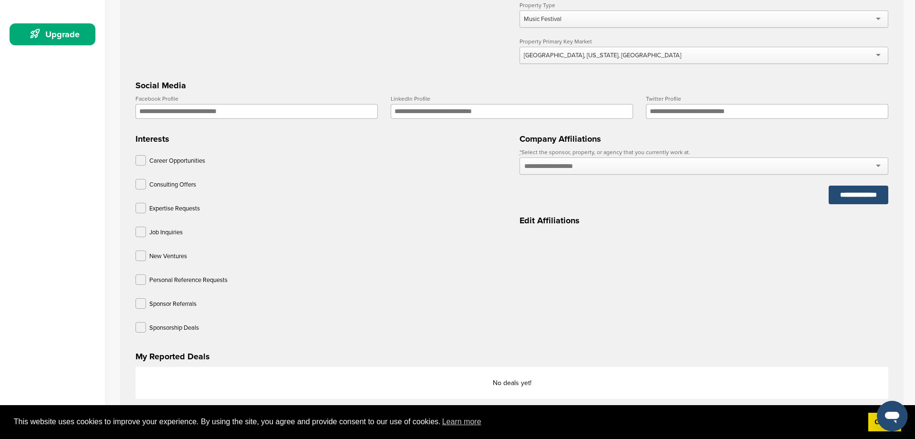
click at [181, 116] on input "Facebook Profile" at bounding box center [257, 111] width 242 height 15
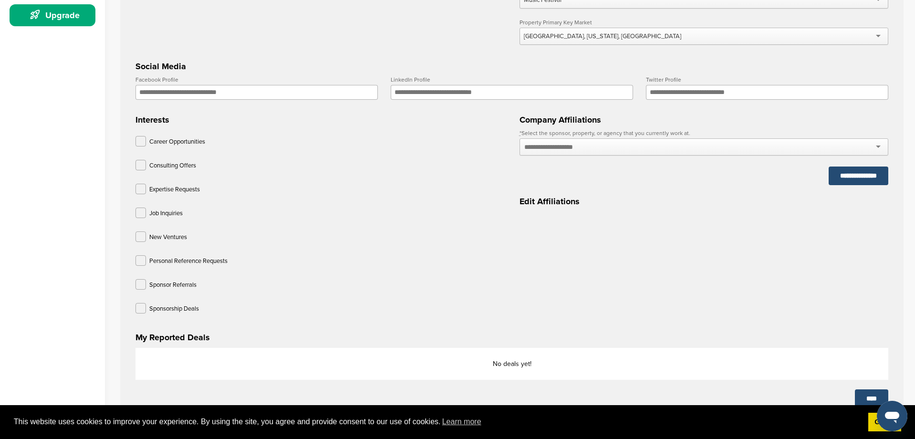
scroll to position [296, 0]
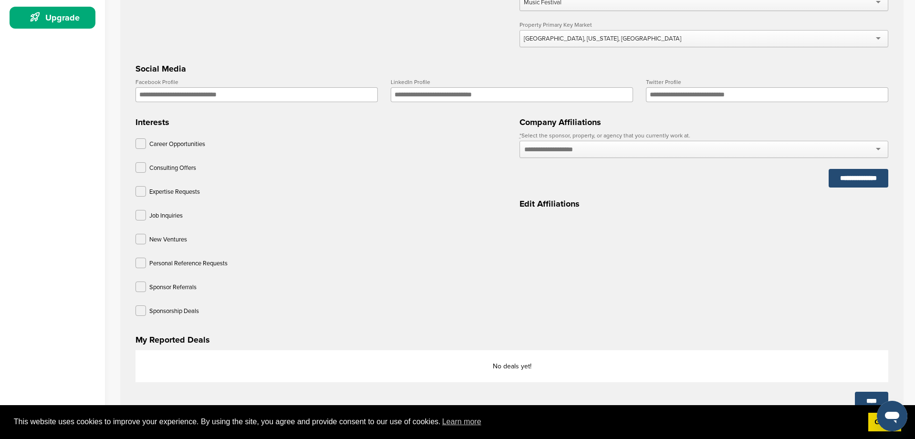
click at [574, 152] on input "text" at bounding box center [560, 149] width 70 height 9
type input "**********"
click at [642, 216] on div "**********" at bounding box center [704, 166] width 369 height 108
click at [567, 151] on input "text" at bounding box center [560, 149] width 70 height 9
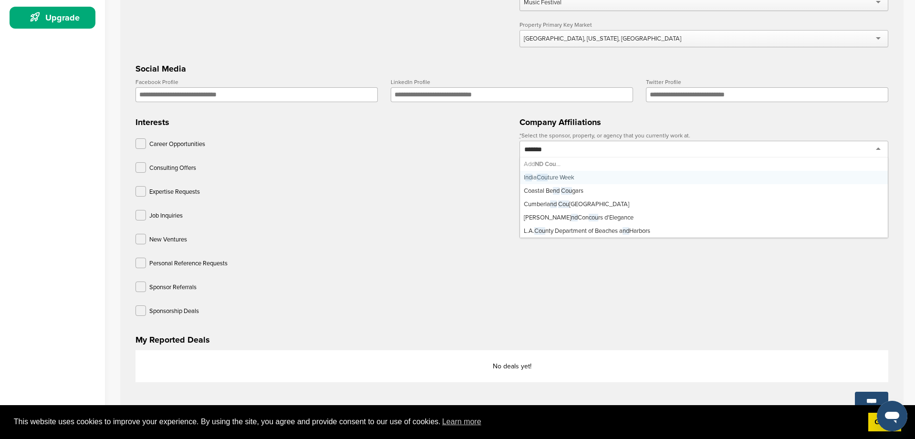
scroll to position [0, 0]
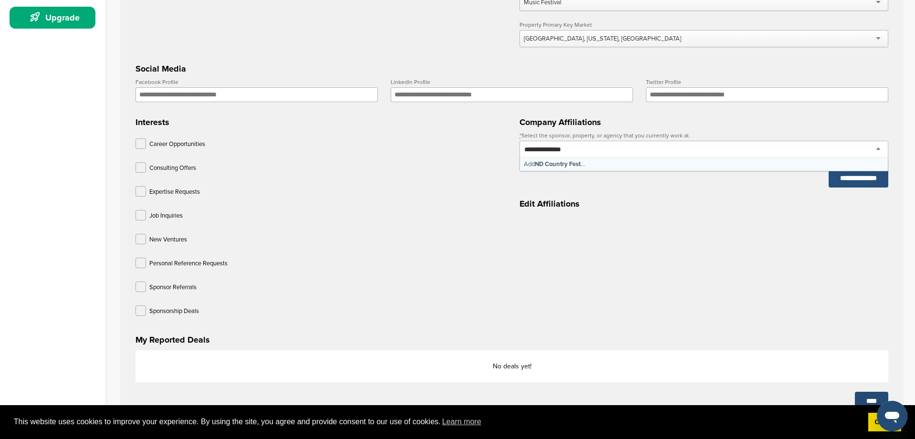
type input "**********"
click at [851, 183] on input "**********" at bounding box center [859, 178] width 60 height 19
click at [839, 180] on input "**********" at bounding box center [859, 178] width 60 height 19
click at [566, 154] on input "text" at bounding box center [560, 149] width 70 height 9
type input "**********"
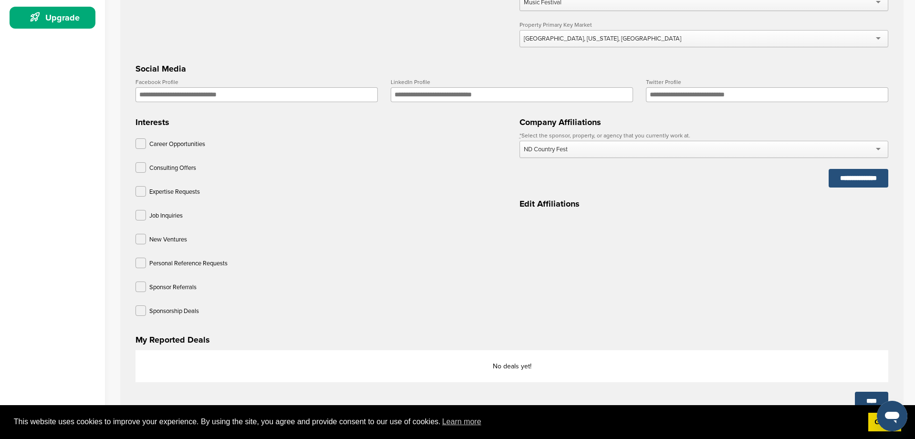
click at [839, 182] on input "**********" at bounding box center [859, 178] width 60 height 19
click at [852, 181] on input "**********" at bounding box center [859, 178] width 60 height 19
click at [731, 255] on form "**********" at bounding box center [512, 90] width 753 height 480
click at [554, 209] on h3 "Edit Affiliations" at bounding box center [704, 203] width 369 height 13
click at [838, 179] on input "**********" at bounding box center [859, 178] width 60 height 19
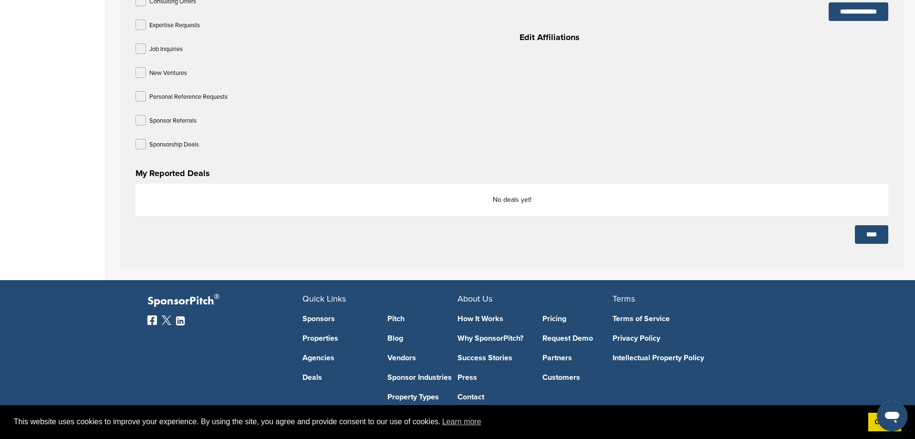
scroll to position [468, 0]
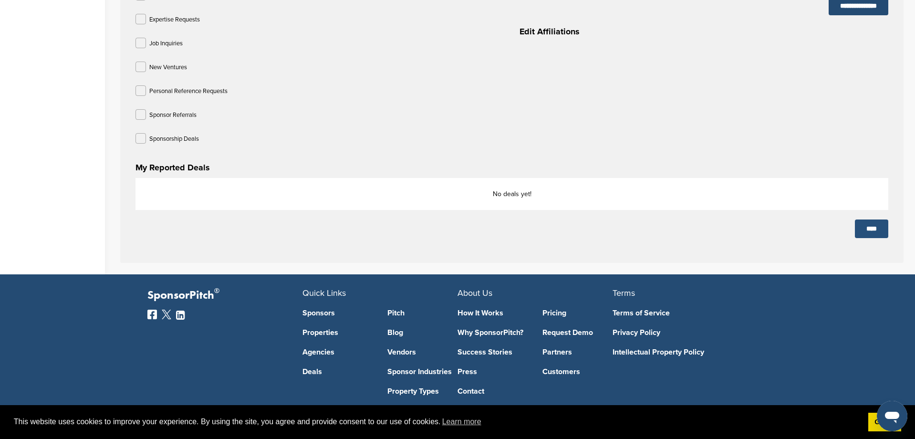
click at [871, 236] on input "****" at bounding box center [871, 229] width 33 height 19
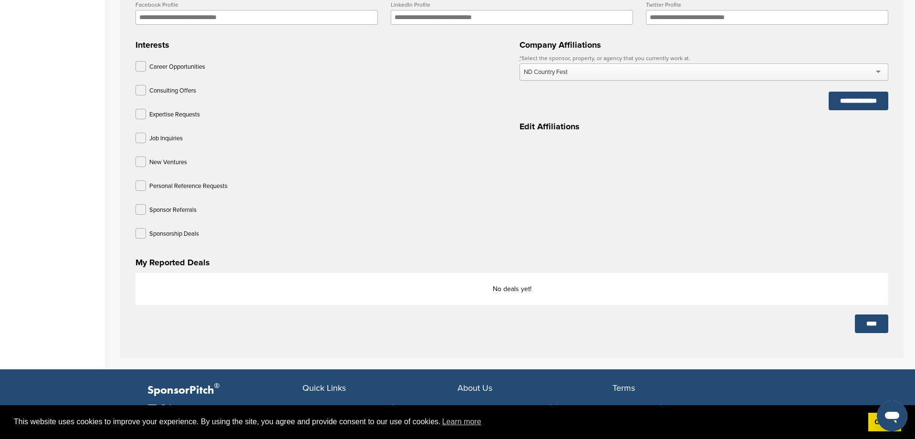
scroll to position [388, 0]
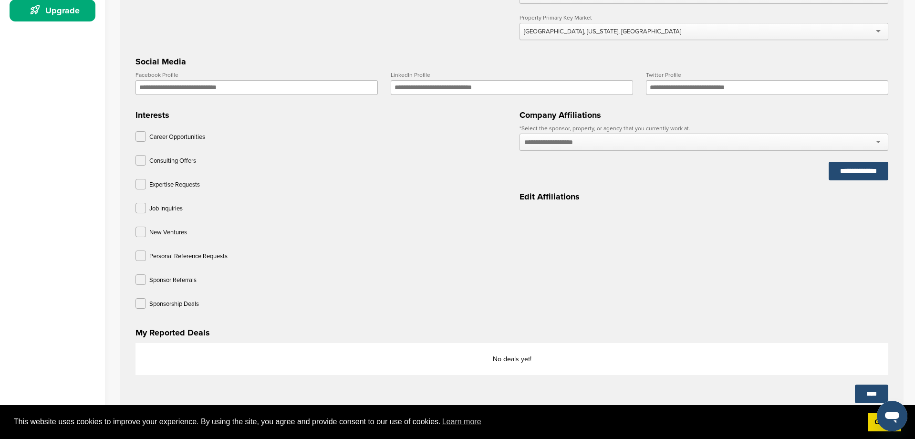
scroll to position [305, 0]
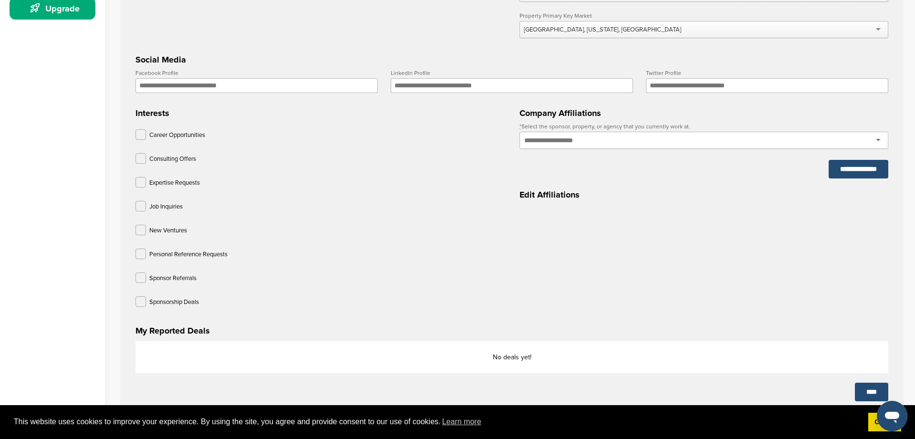
click at [573, 139] on input "text" at bounding box center [560, 140] width 70 height 9
type input "**********"
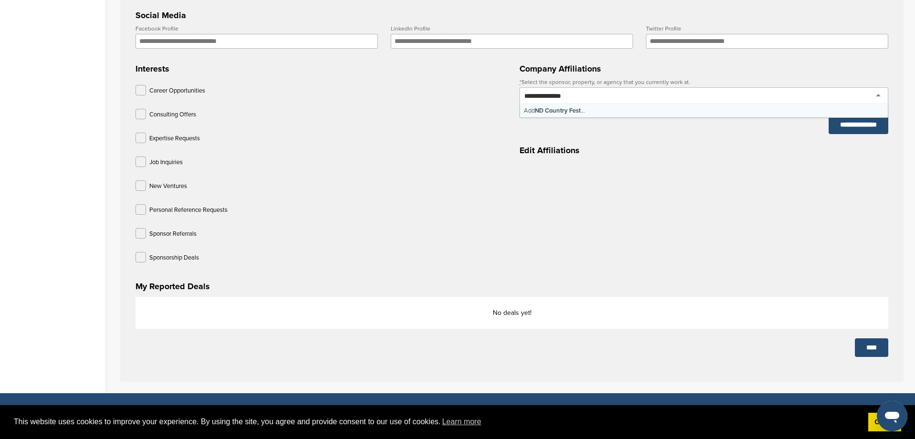
scroll to position [362, 0]
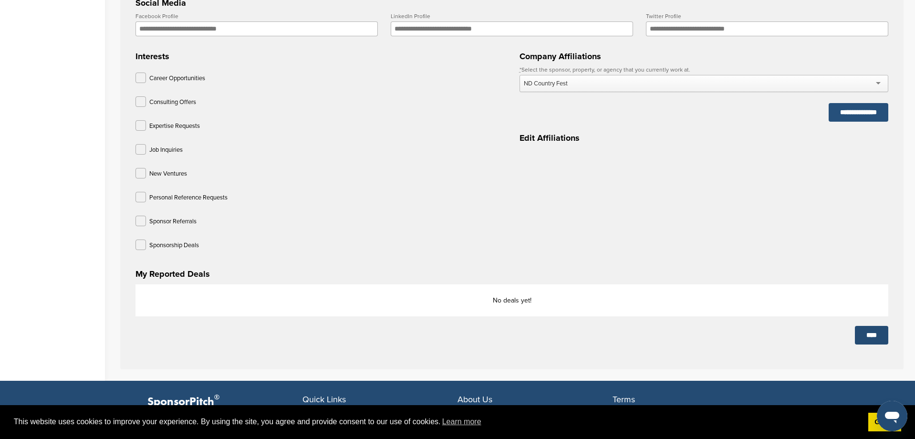
click at [847, 116] on input "**********" at bounding box center [859, 112] width 60 height 19
click at [837, 116] on input "**********" at bounding box center [859, 112] width 60 height 19
drag, startPoint x: 894, startPoint y: 114, endPoint x: 873, endPoint y: 114, distance: 20.5
click at [892, 115] on div "**********" at bounding box center [512, 59] width 784 height 622
click at [867, 114] on input "**********" at bounding box center [859, 112] width 60 height 19
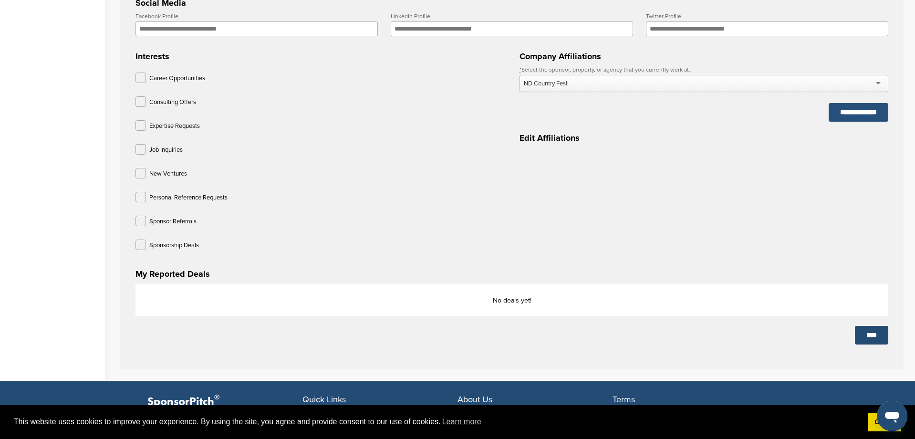
click at [866, 114] on input "**********" at bounding box center [859, 112] width 60 height 19
click at [568, 88] on div "ND Country Fest" at bounding box center [546, 83] width 44 height 9
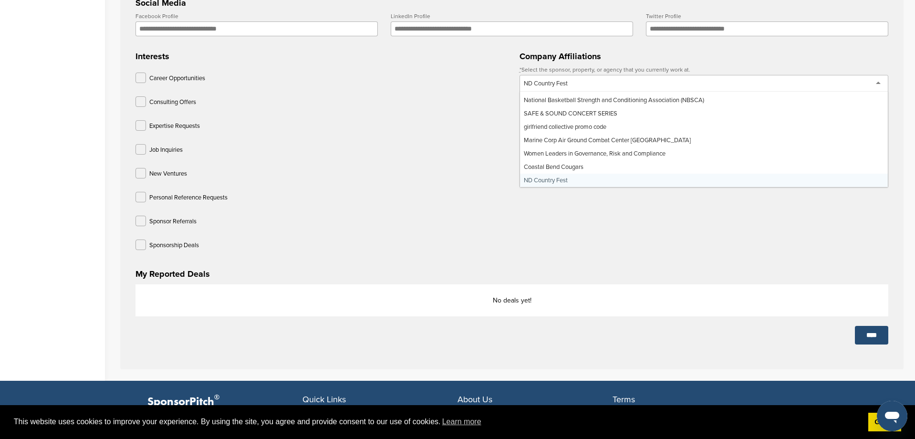
click at [548, 181] on form "**********" at bounding box center [512, 24] width 753 height 480
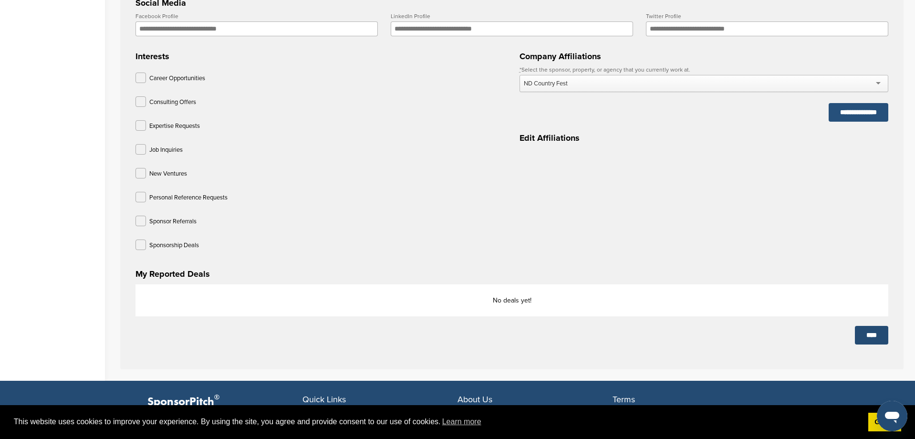
click at [858, 116] on input "**********" at bounding box center [859, 112] width 60 height 19
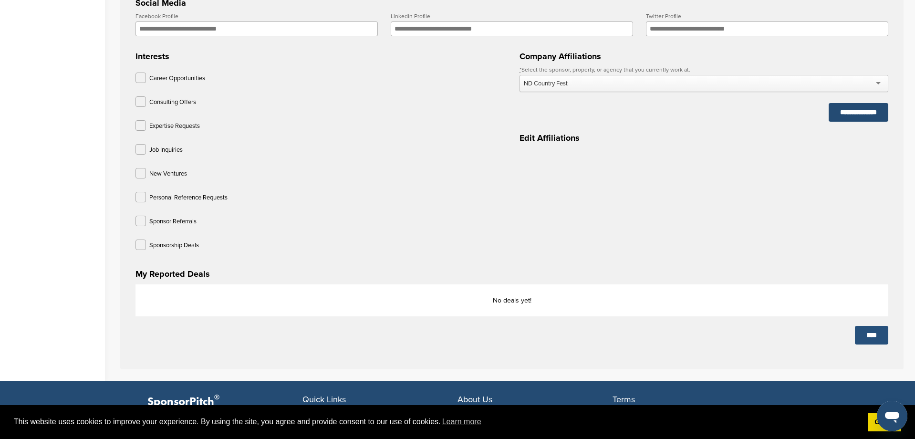
click at [866, 338] on input "****" at bounding box center [871, 335] width 33 height 19
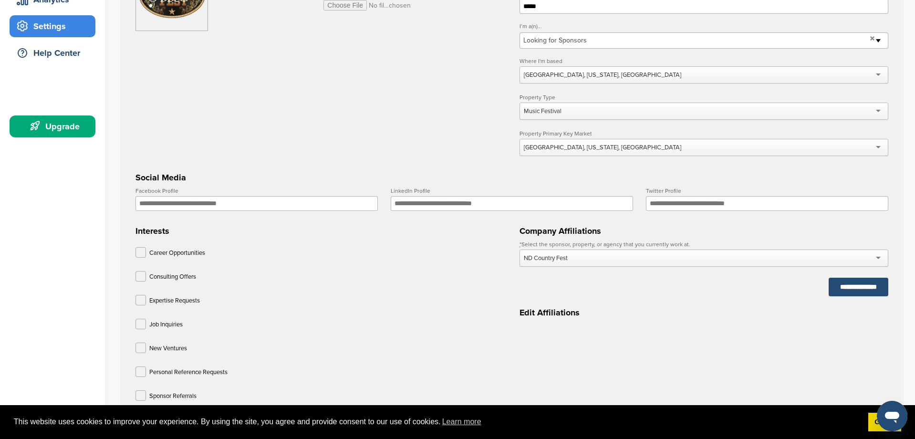
scroll to position [179, 0]
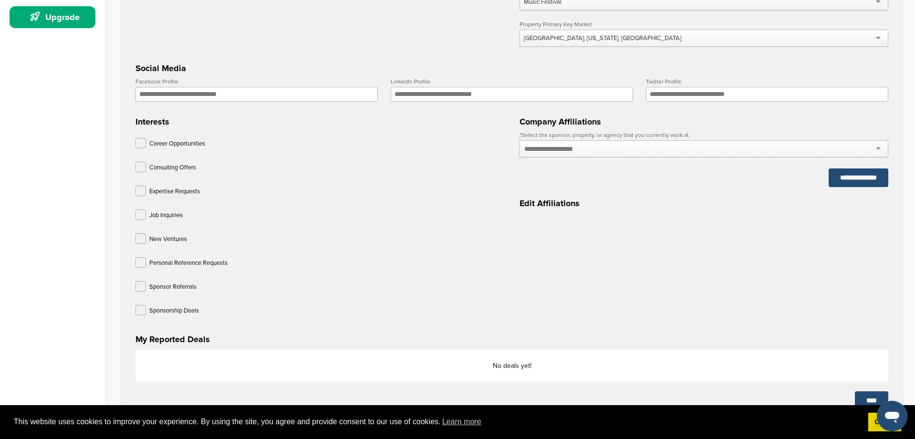
scroll to position [293, 0]
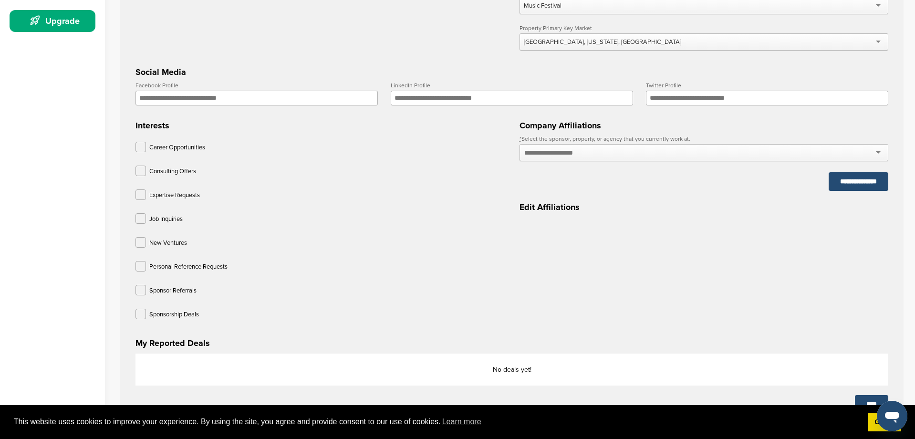
click at [742, 154] on div at bounding box center [704, 152] width 369 height 17
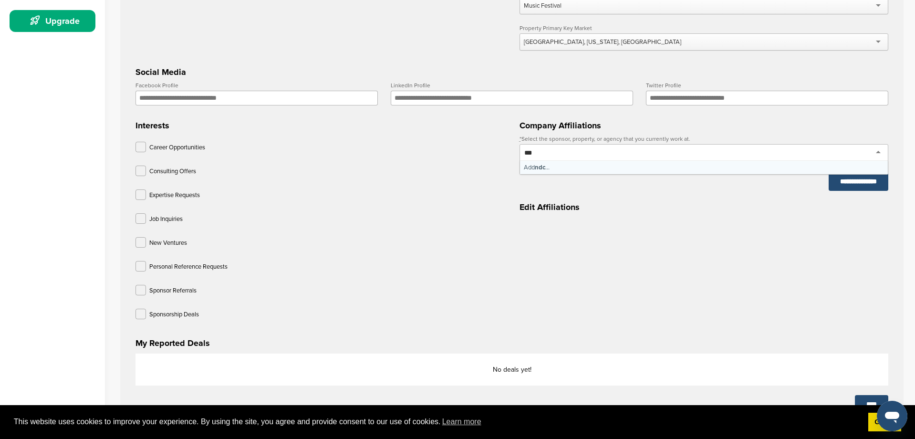
type input "***"
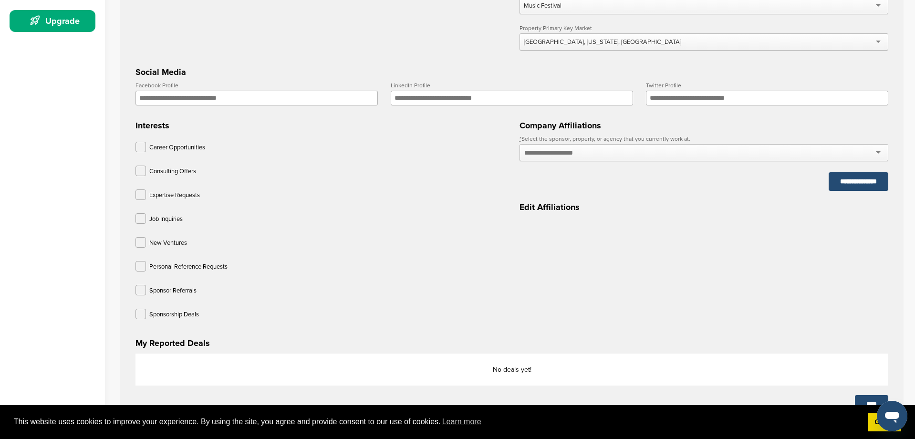
click at [690, 191] on div "**********" at bounding box center [704, 163] width 369 height 55
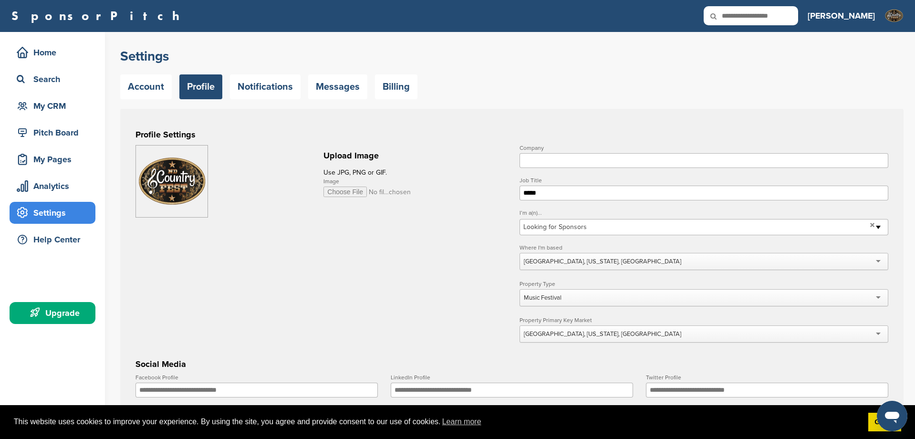
scroll to position [0, 0]
click at [556, 161] on input "Company" at bounding box center [704, 161] width 369 height 15
type input "**********"
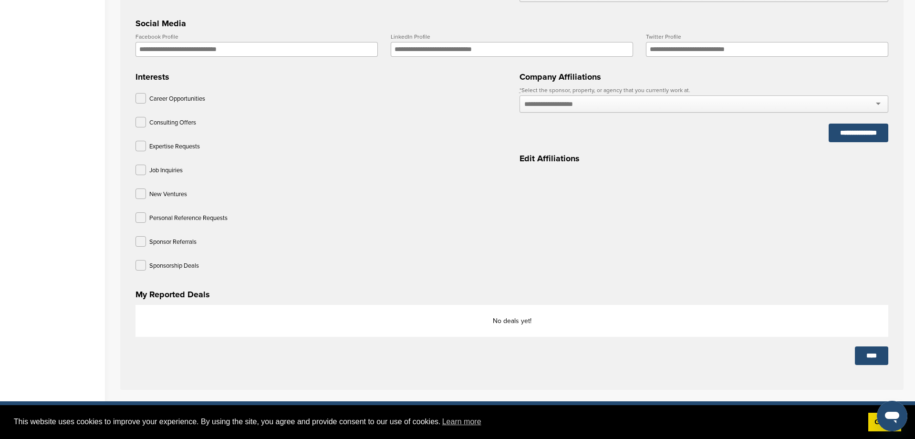
scroll to position [527, 0]
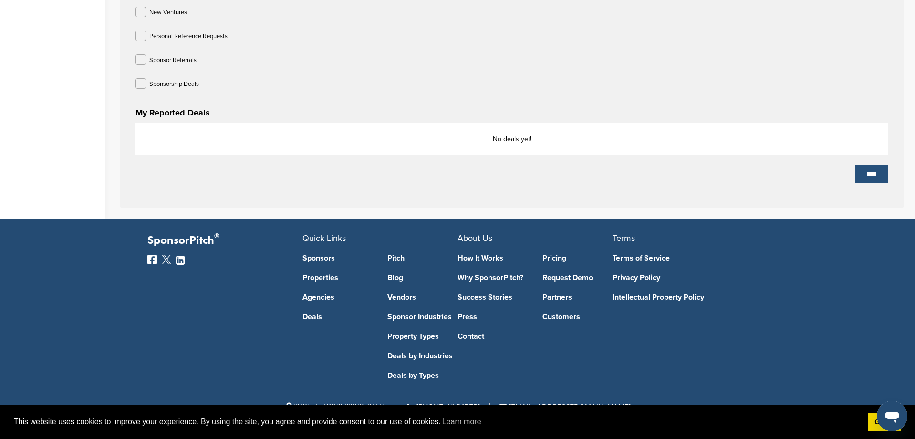
click at [870, 172] on input "****" at bounding box center [871, 174] width 33 height 19
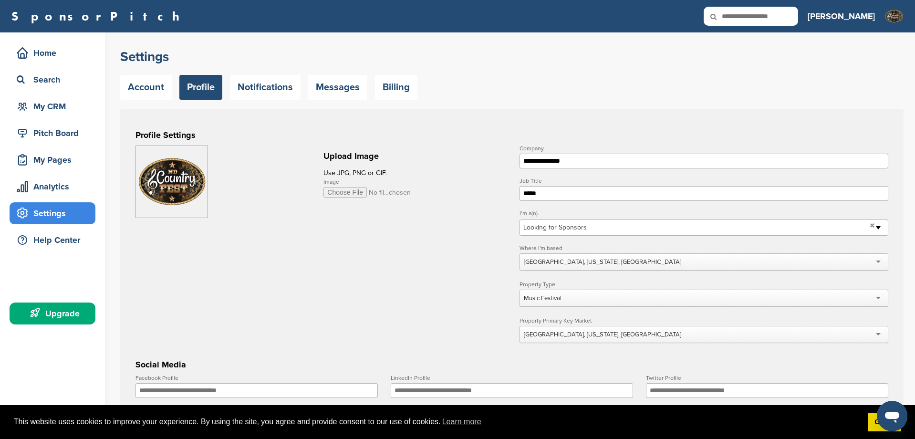
scroll to position [0, 0]
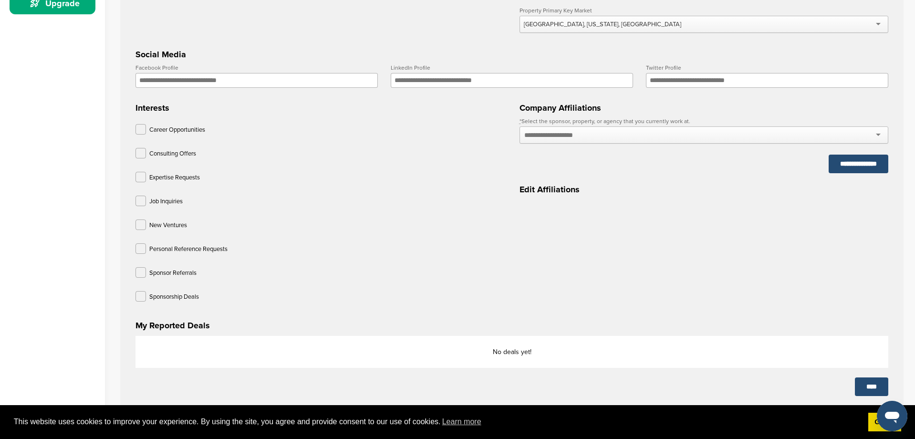
scroll to position [323, 0]
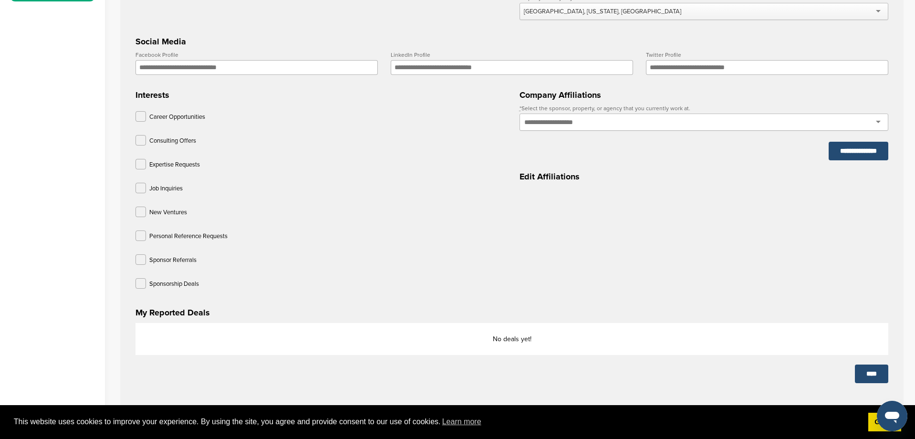
click at [576, 126] on input "text" at bounding box center [560, 122] width 70 height 9
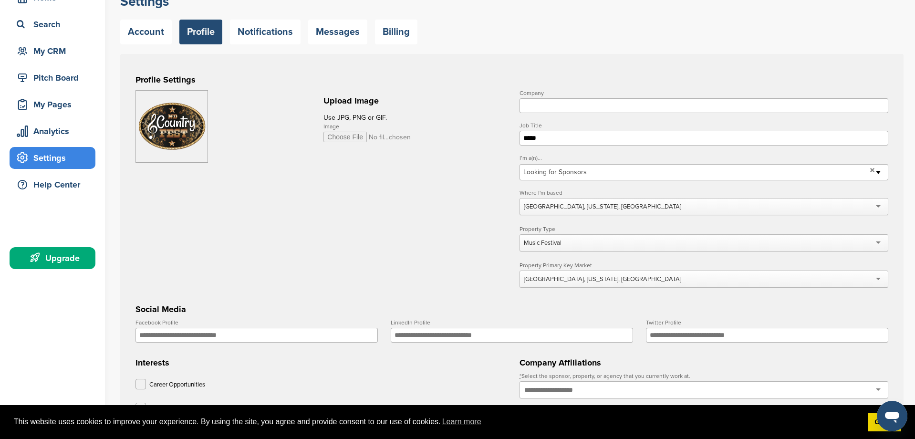
scroll to position [47, 0]
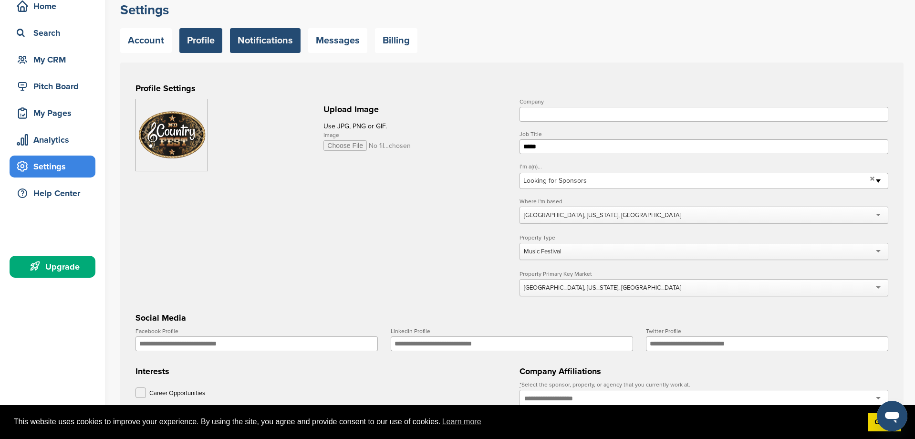
click at [260, 42] on link "Notifications" at bounding box center [265, 40] width 71 height 25
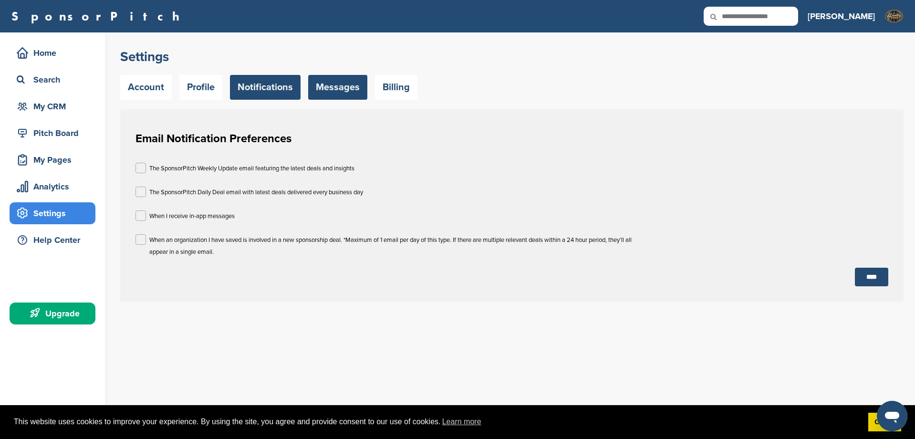
click at [332, 86] on link "Messages" at bounding box center [337, 87] width 59 height 25
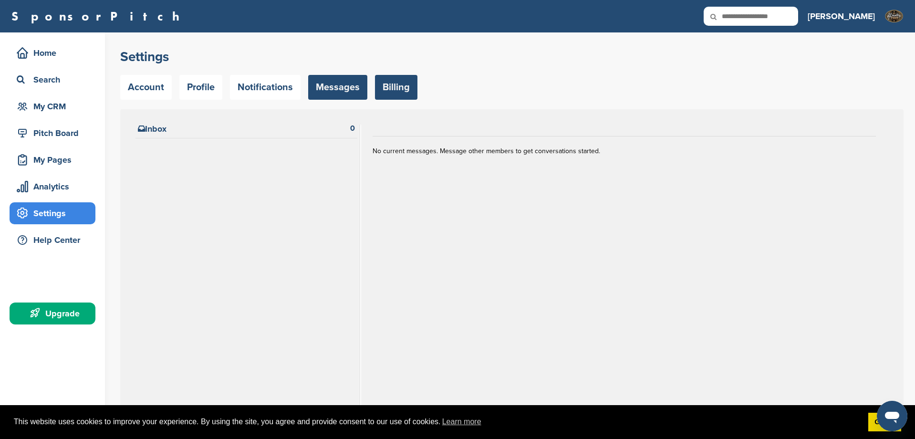
click at [382, 85] on link "Billing" at bounding box center [396, 87] width 42 height 25
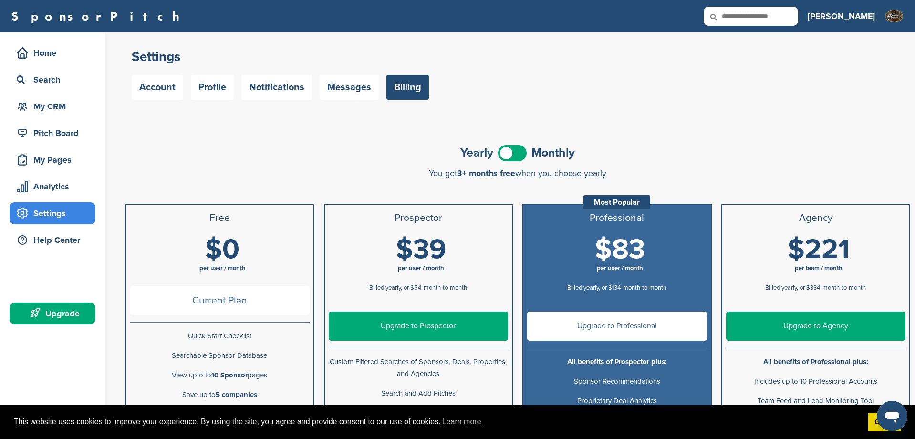
click at [505, 153] on span at bounding box center [512, 153] width 29 height 16
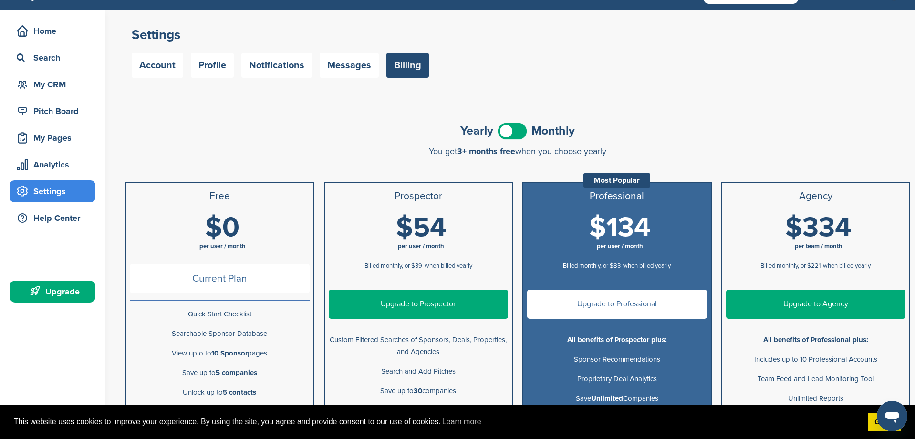
scroll to position [23, 0]
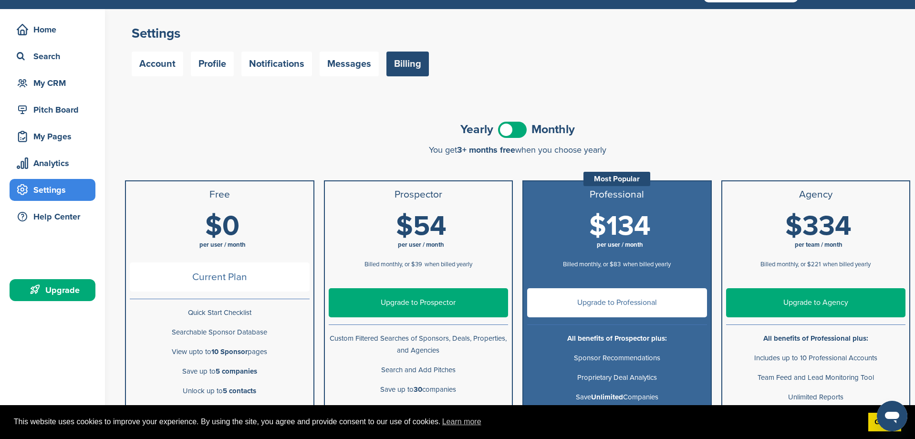
click at [521, 128] on span at bounding box center [512, 130] width 29 height 16
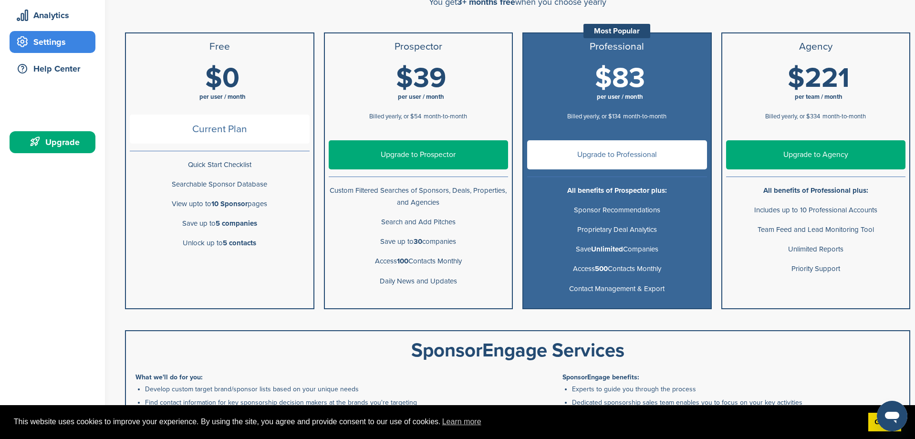
scroll to position [0, 0]
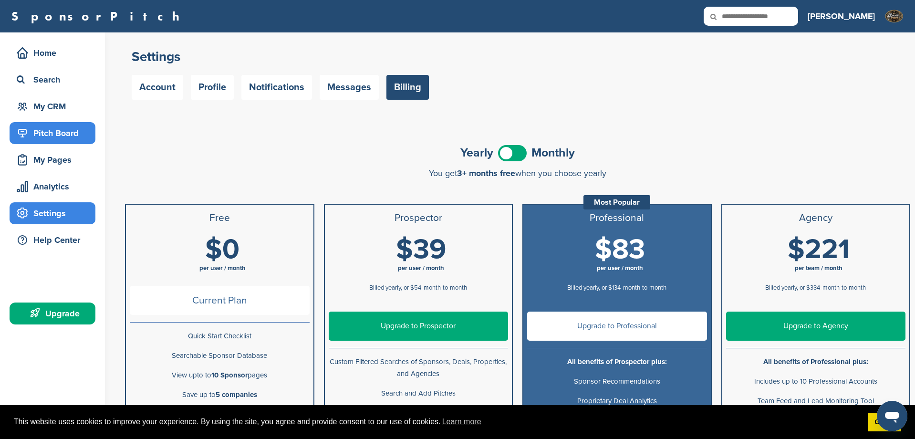
click at [52, 130] on div "Pitch Board" at bounding box center [54, 133] width 81 height 17
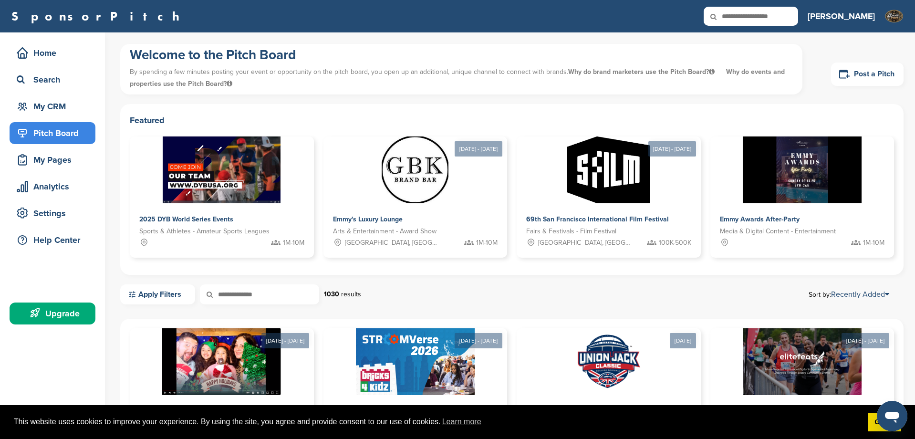
click at [50, 110] on div "My CRM" at bounding box center [54, 106] width 81 height 17
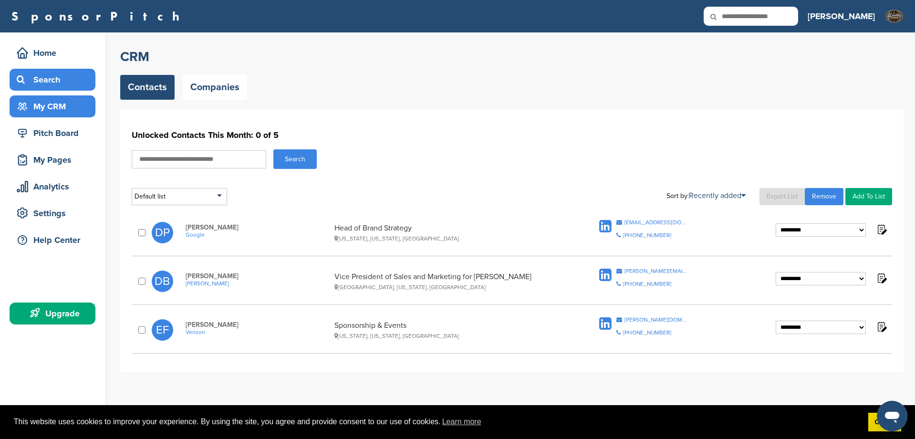
click at [51, 82] on div "Search" at bounding box center [54, 79] width 81 height 17
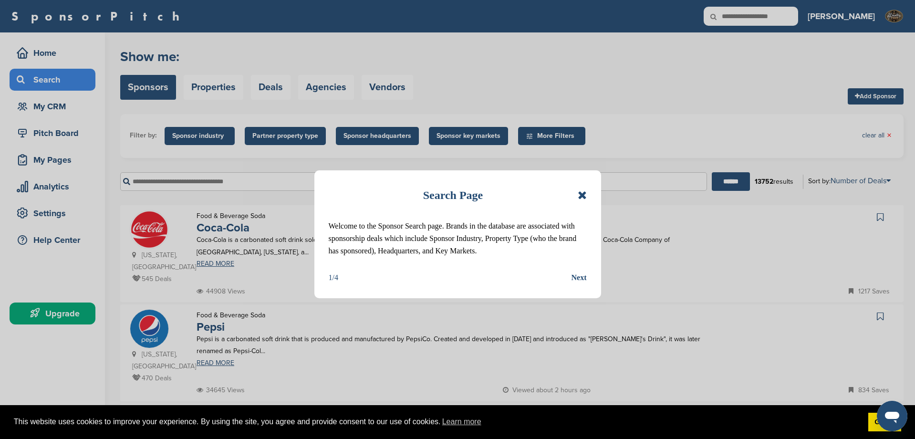
click at [580, 276] on div "Next" at bounding box center [579, 278] width 15 height 12
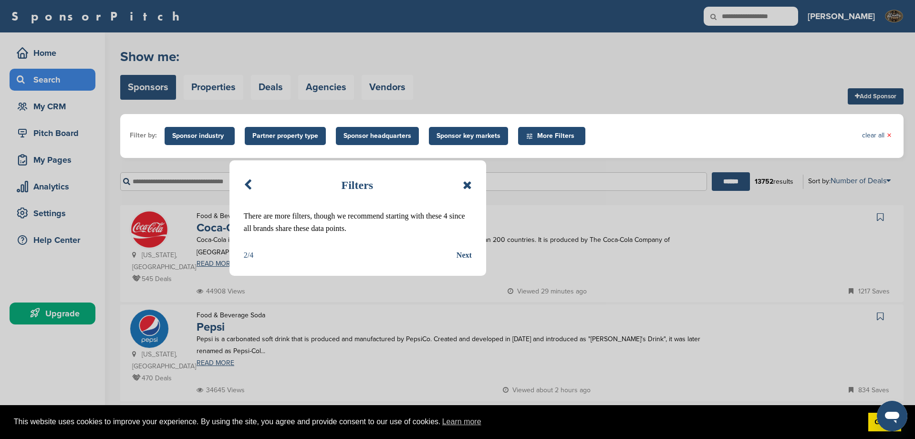
click at [464, 254] on div "Next" at bounding box center [464, 255] width 15 height 12
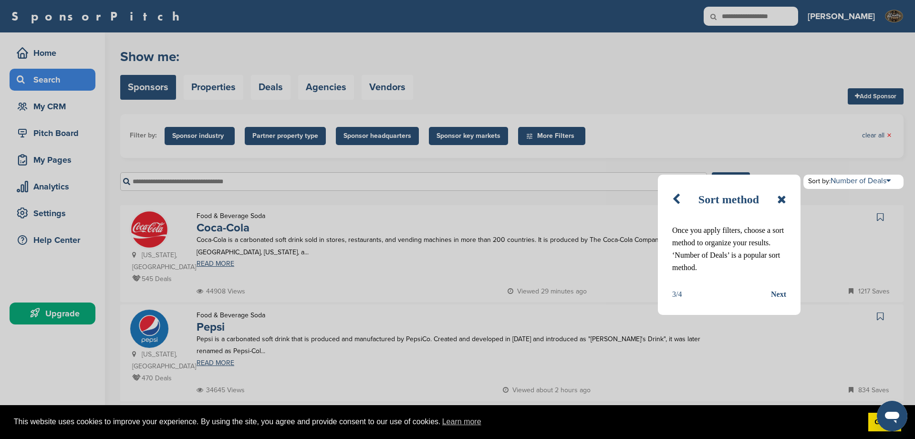
click at [778, 297] on div "Next" at bounding box center [778, 294] width 15 height 12
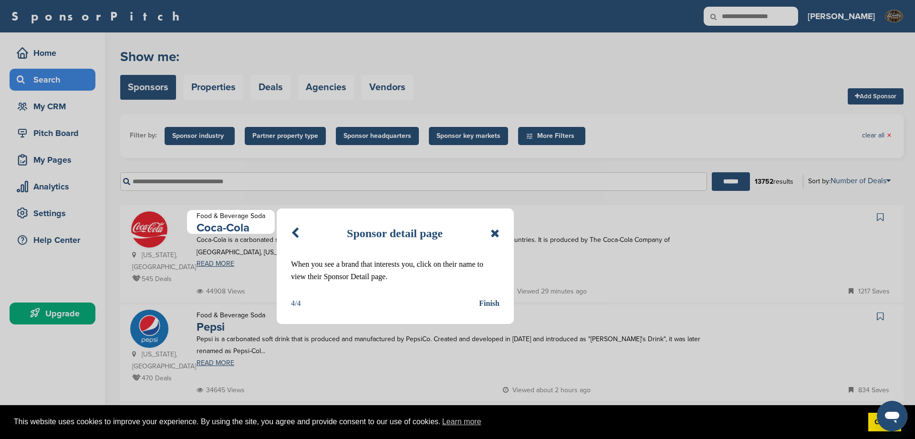
drag, startPoint x: 491, startPoint y: 232, endPoint x: 504, endPoint y: 235, distance: 13.2
click at [494, 234] on icon at bounding box center [495, 233] width 9 height 11
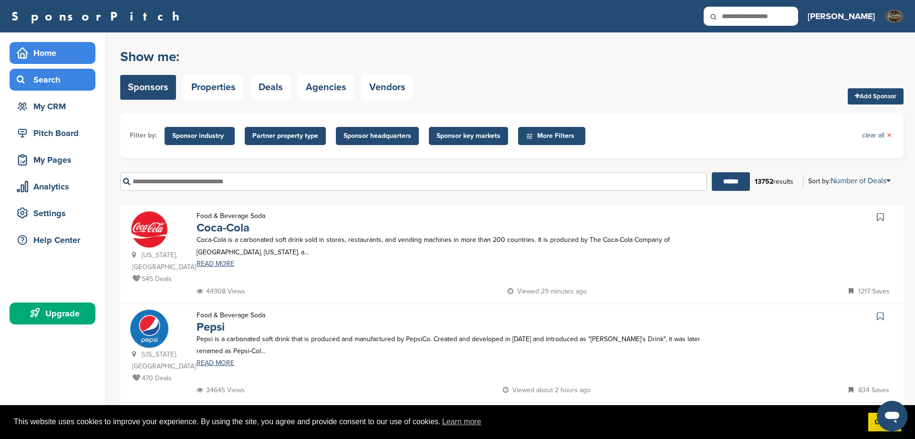
click at [43, 55] on div "Home" at bounding box center [54, 52] width 81 height 17
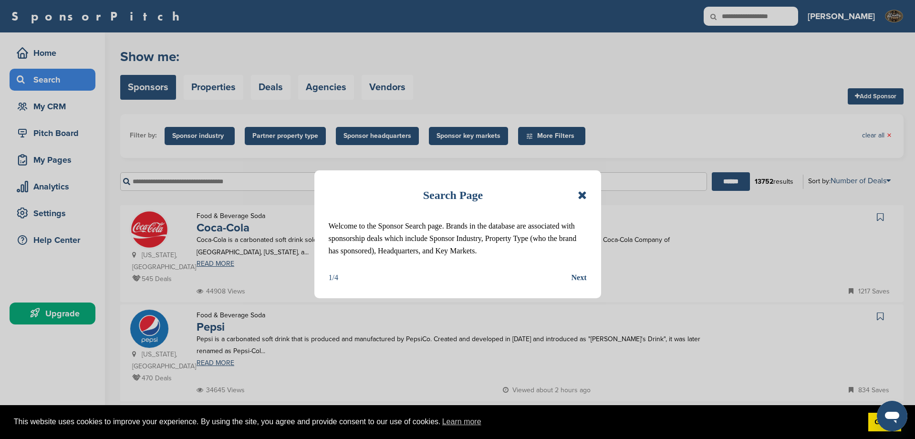
click at [580, 281] on div "Next" at bounding box center [579, 278] width 15 height 12
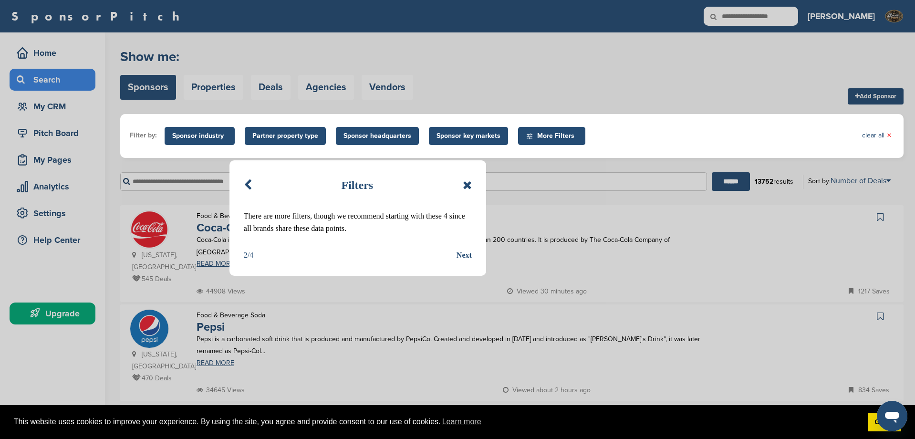
click at [461, 254] on div "Next" at bounding box center [464, 255] width 15 height 12
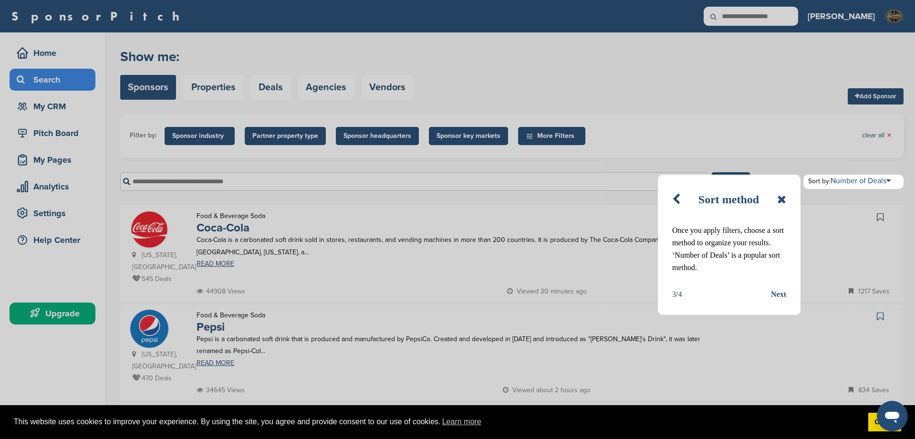
click at [773, 296] on div "Next" at bounding box center [778, 294] width 15 height 12
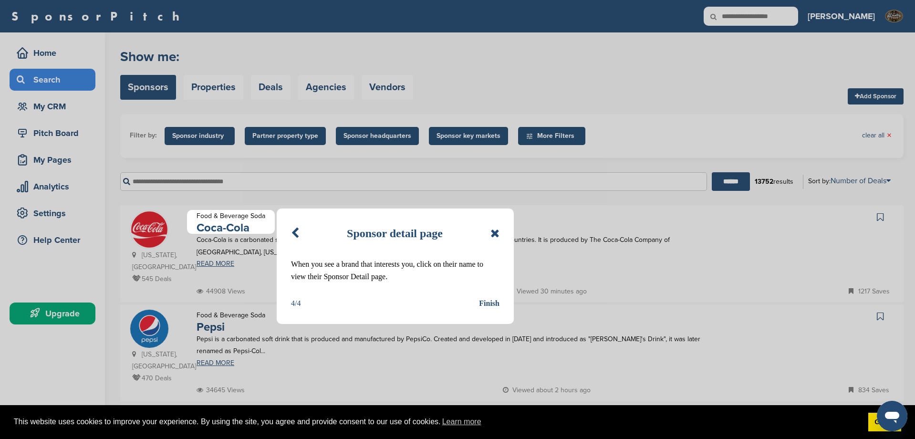
click at [486, 303] on div "Finish" at bounding box center [489, 303] width 21 height 12
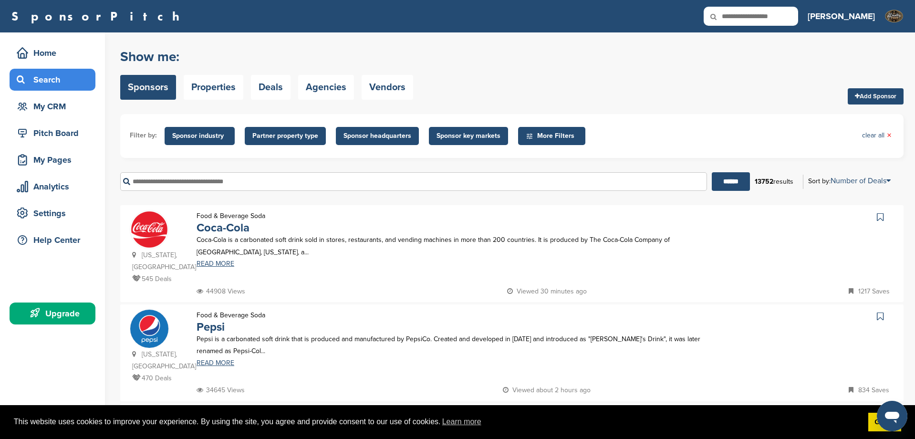
click at [210, 135] on span "Sponsor industry" at bounding box center [199, 136] width 55 height 11
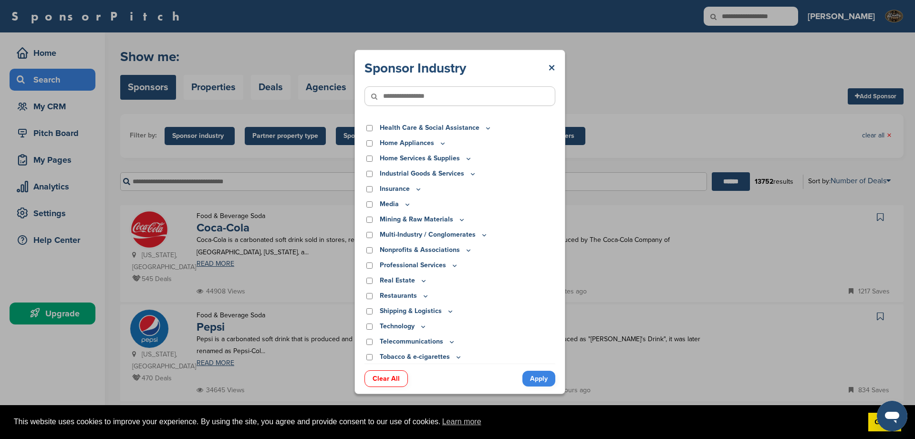
scroll to position [197, 0]
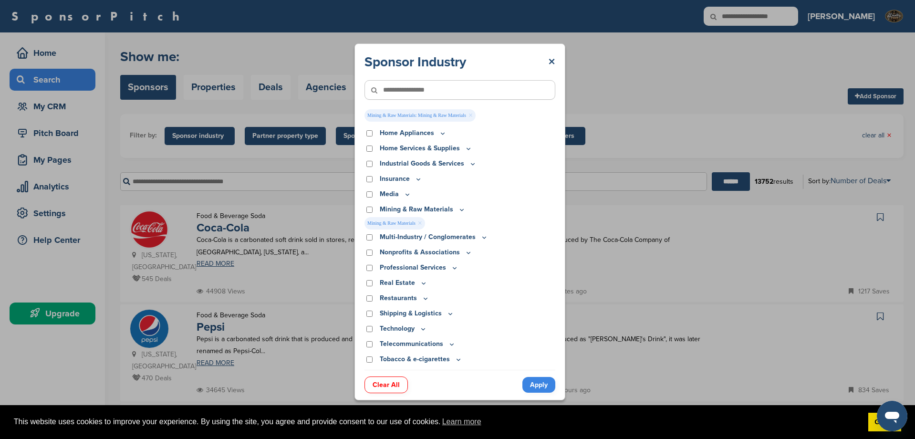
click at [538, 388] on link "Apply" at bounding box center [539, 385] width 33 height 16
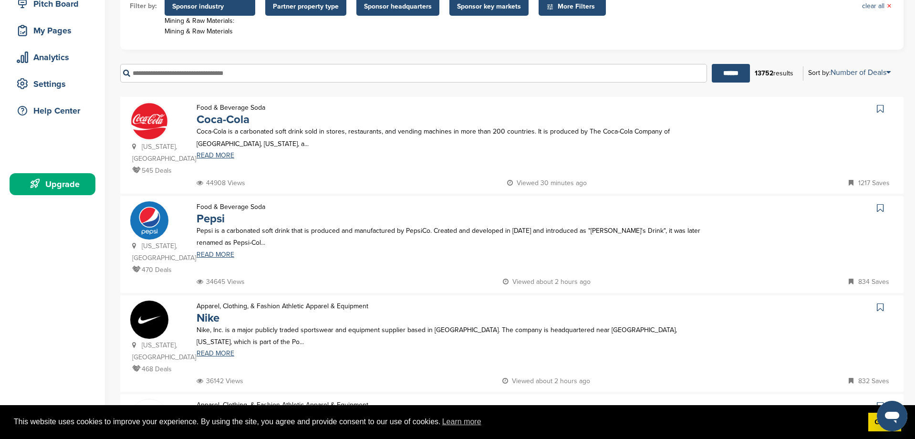
scroll to position [0, 0]
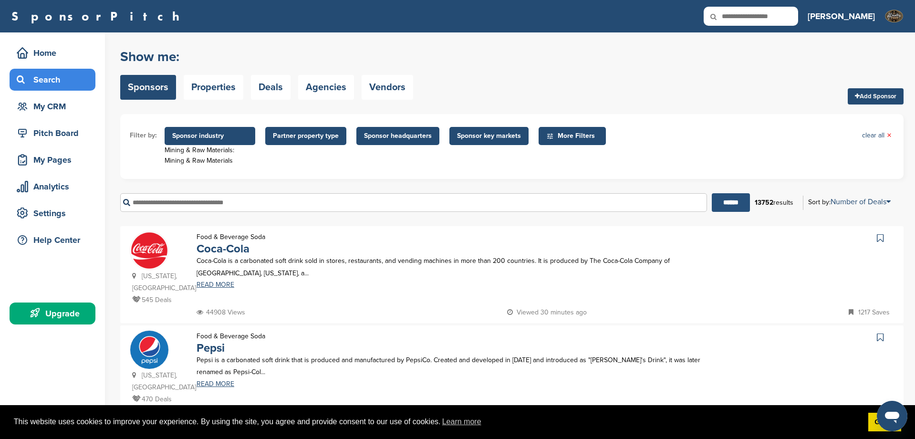
click at [722, 203] on input "******" at bounding box center [731, 202] width 38 height 19
click at [210, 138] on span "Sponsor industry" at bounding box center [209, 136] width 75 height 11
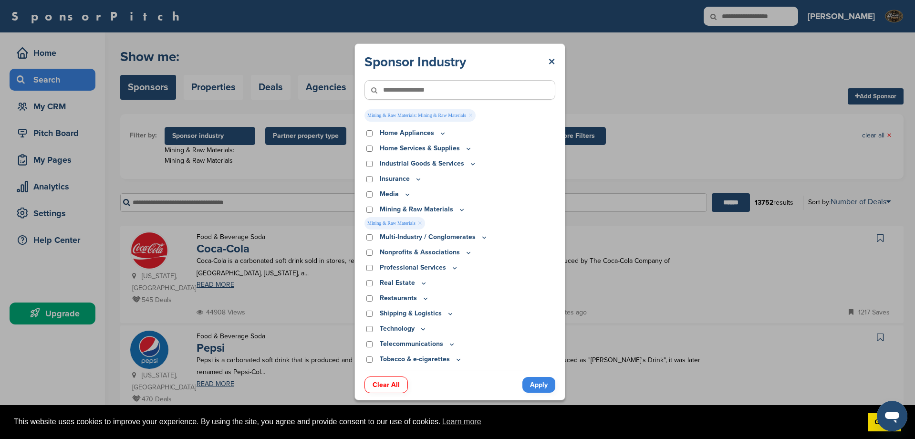
click at [543, 387] on link "Apply" at bounding box center [539, 385] width 33 height 16
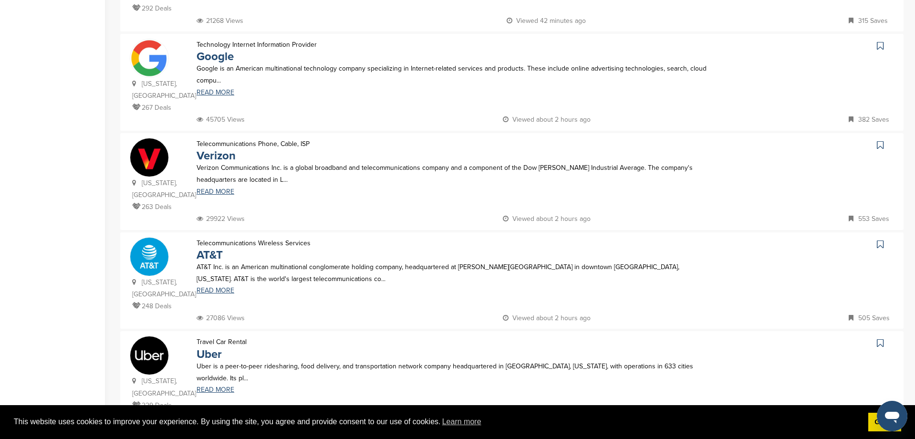
scroll to position [869, 0]
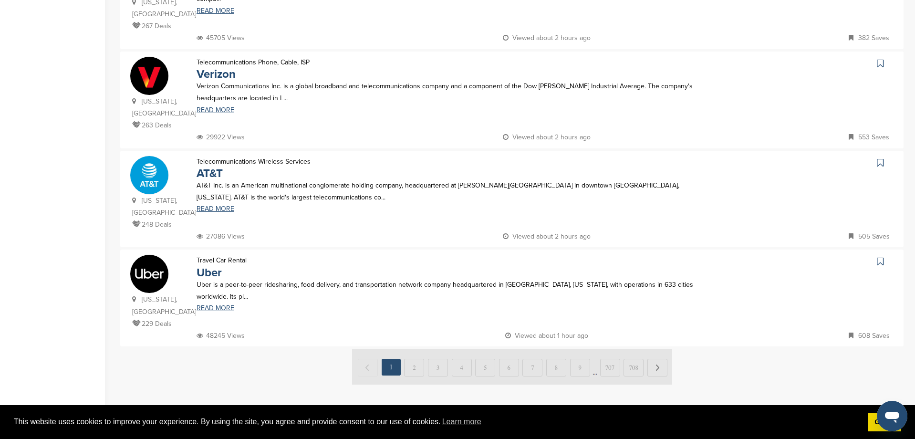
click at [150, 255] on img at bounding box center [149, 274] width 38 height 38
click at [216, 305] on link "READ MORE" at bounding box center [453, 308] width 512 height 7
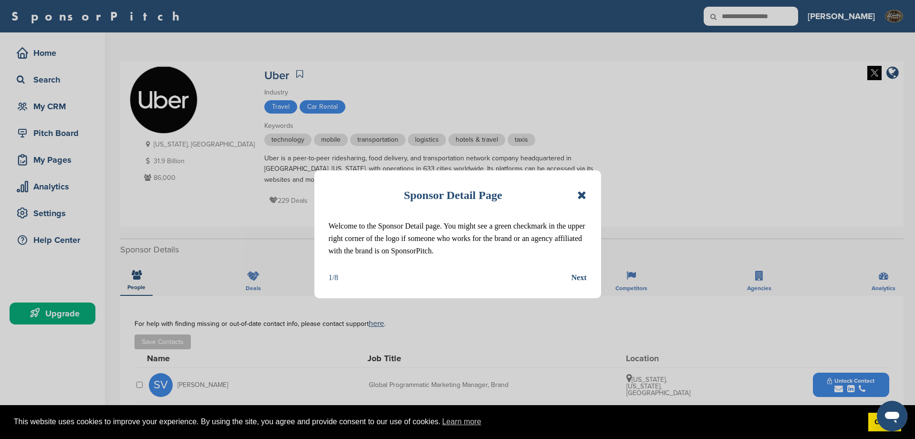
click at [578, 274] on div "Next" at bounding box center [579, 278] width 15 height 12
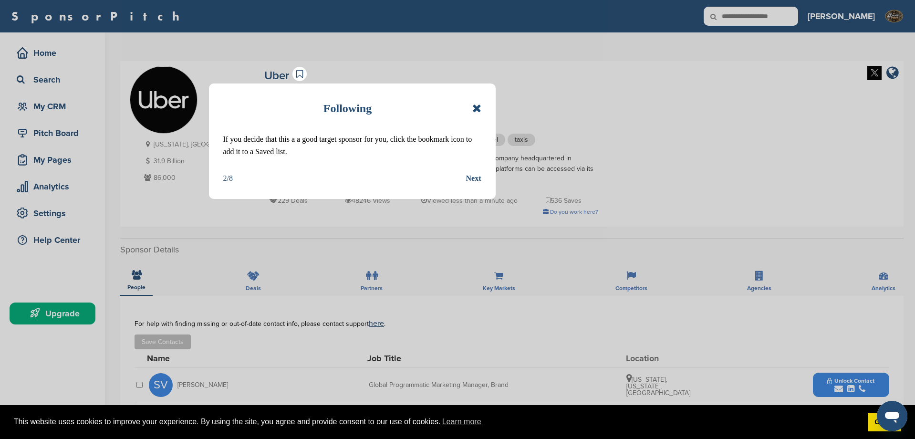
click at [478, 180] on div "Next" at bounding box center [473, 178] width 15 height 12
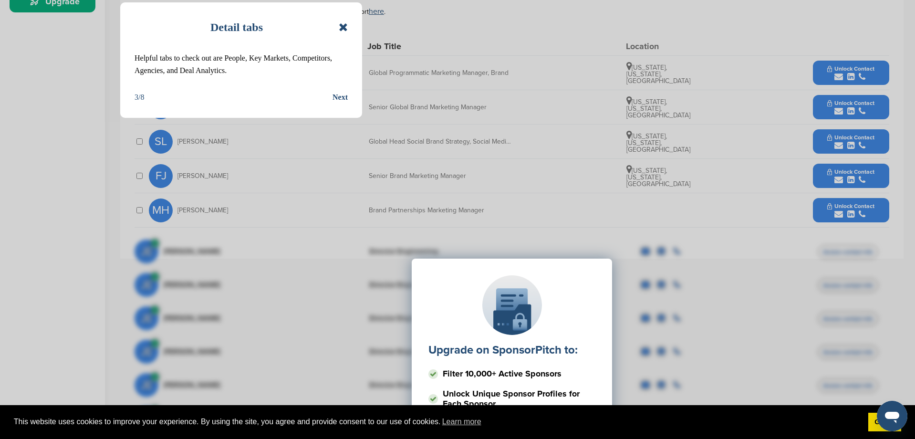
scroll to position [320, 0]
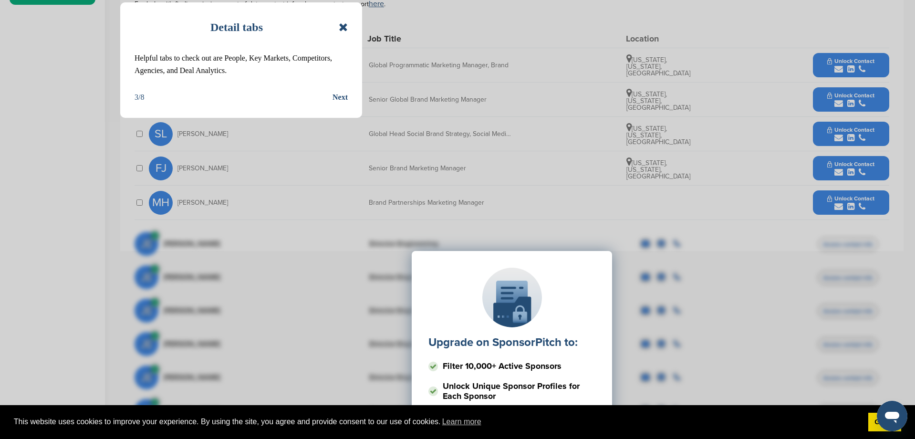
click at [342, 99] on div "Next" at bounding box center [340, 97] width 15 height 12
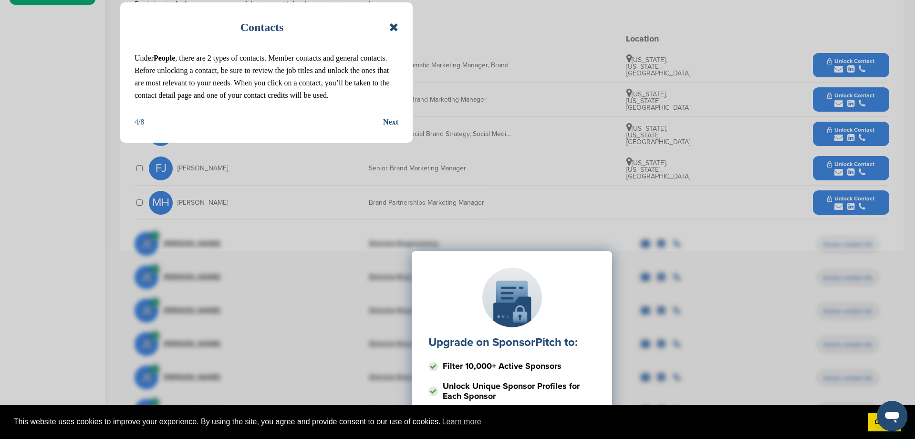
click at [396, 122] on div "Next" at bounding box center [390, 122] width 15 height 12
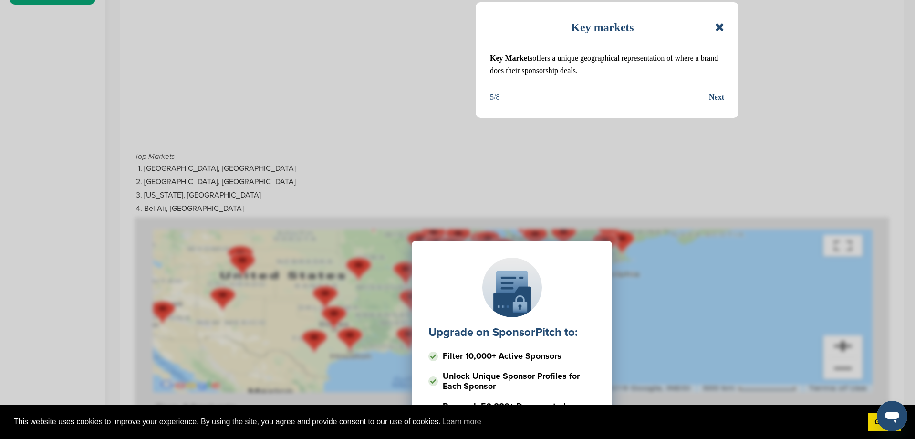
click at [722, 97] on div "Next" at bounding box center [716, 97] width 15 height 12
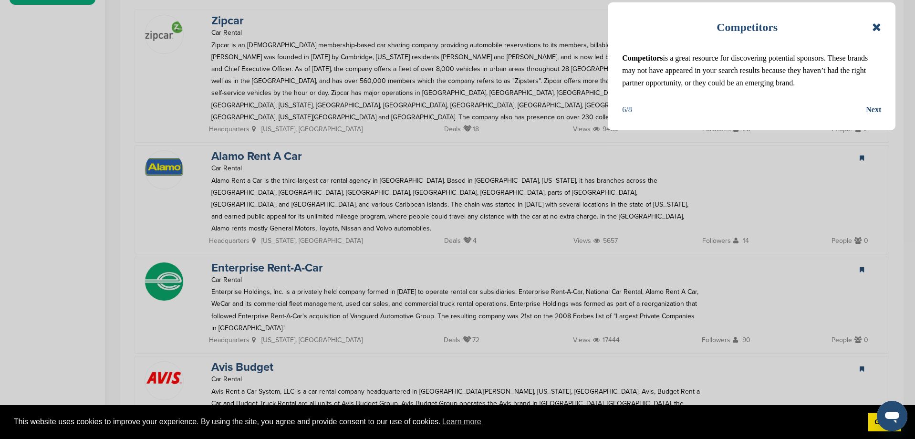
click at [878, 111] on div "Next" at bounding box center [873, 110] width 15 height 12
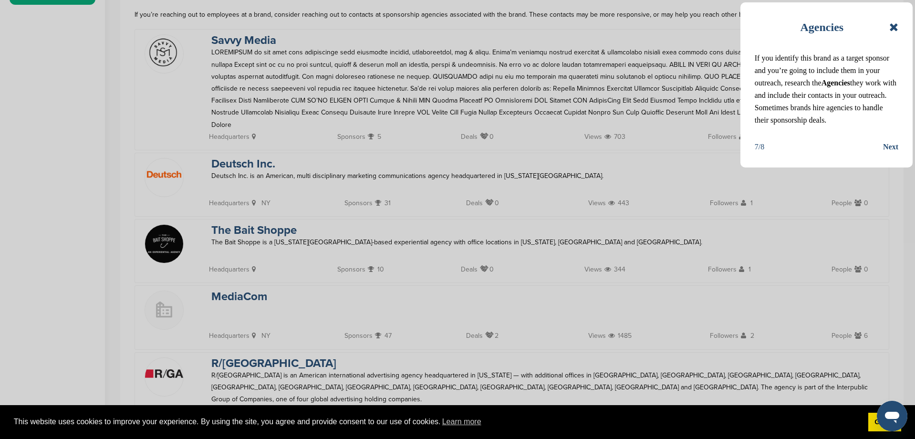
click at [894, 147] on div "Next" at bounding box center [890, 147] width 15 height 12
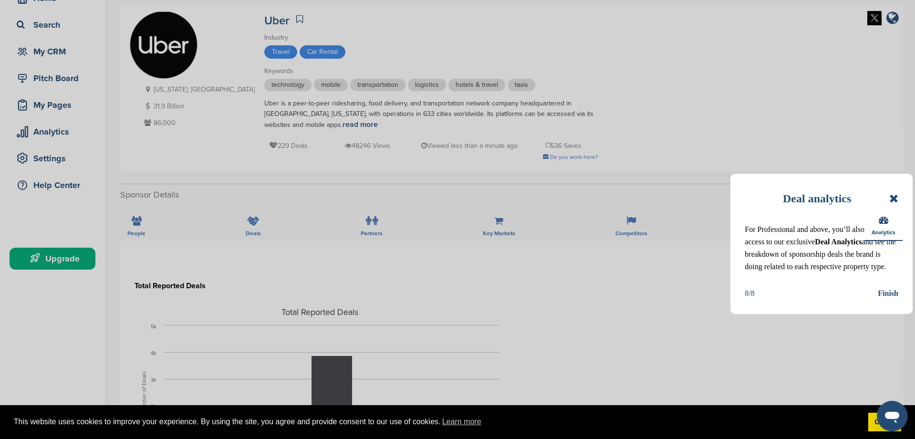
scroll to position [0, 0]
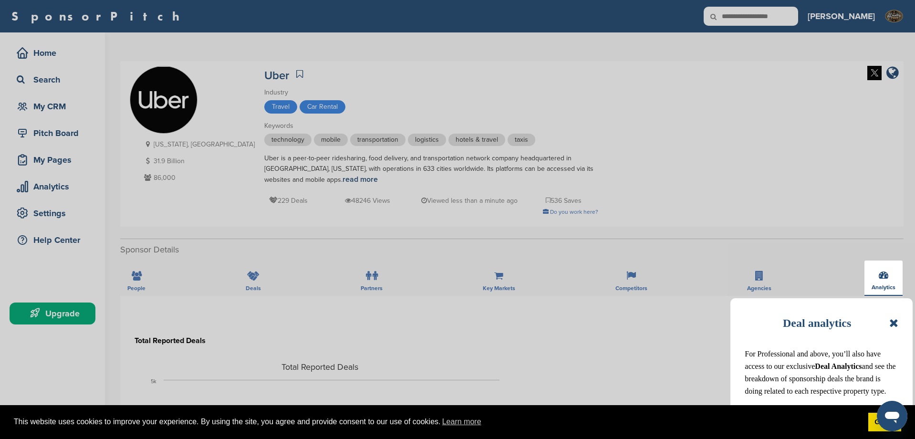
click at [898, 325] on icon at bounding box center [894, 322] width 9 height 11
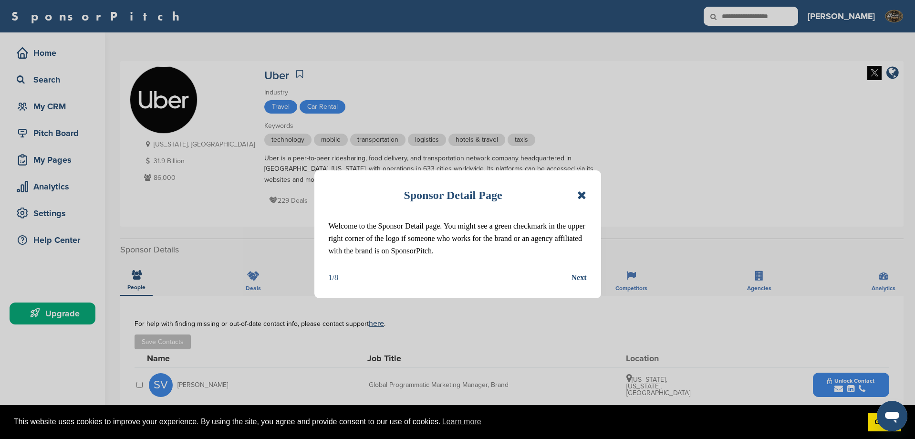
click at [583, 197] on icon at bounding box center [582, 194] width 9 height 11
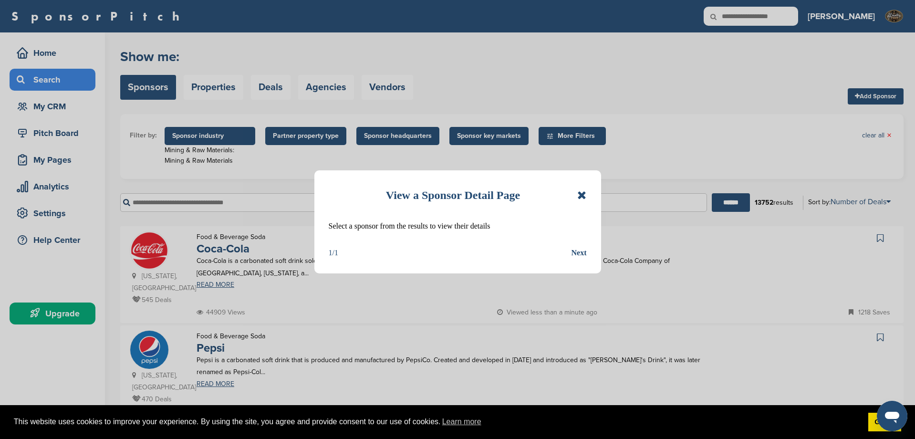
click at [586, 197] on icon at bounding box center [582, 194] width 9 height 11
